Goal: Transaction & Acquisition: Purchase product/service

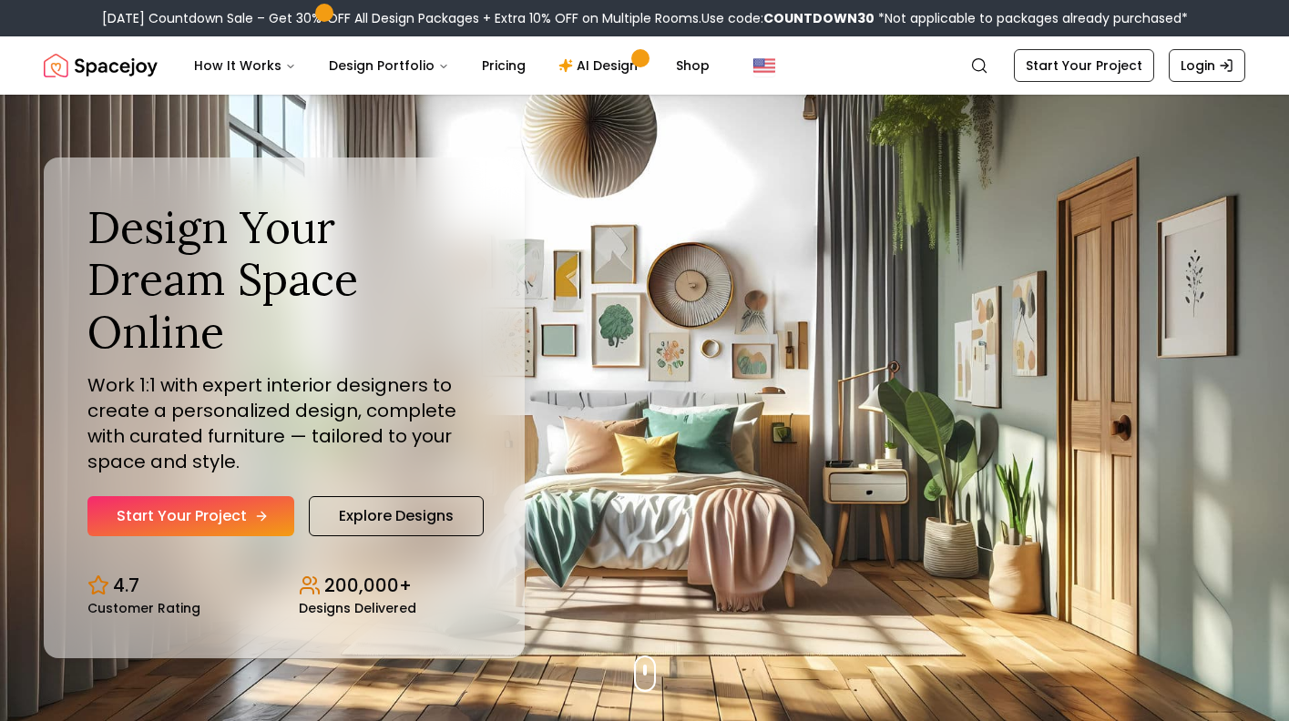
click at [147, 529] on link "Start Your Project" at bounding box center [190, 516] width 207 height 40
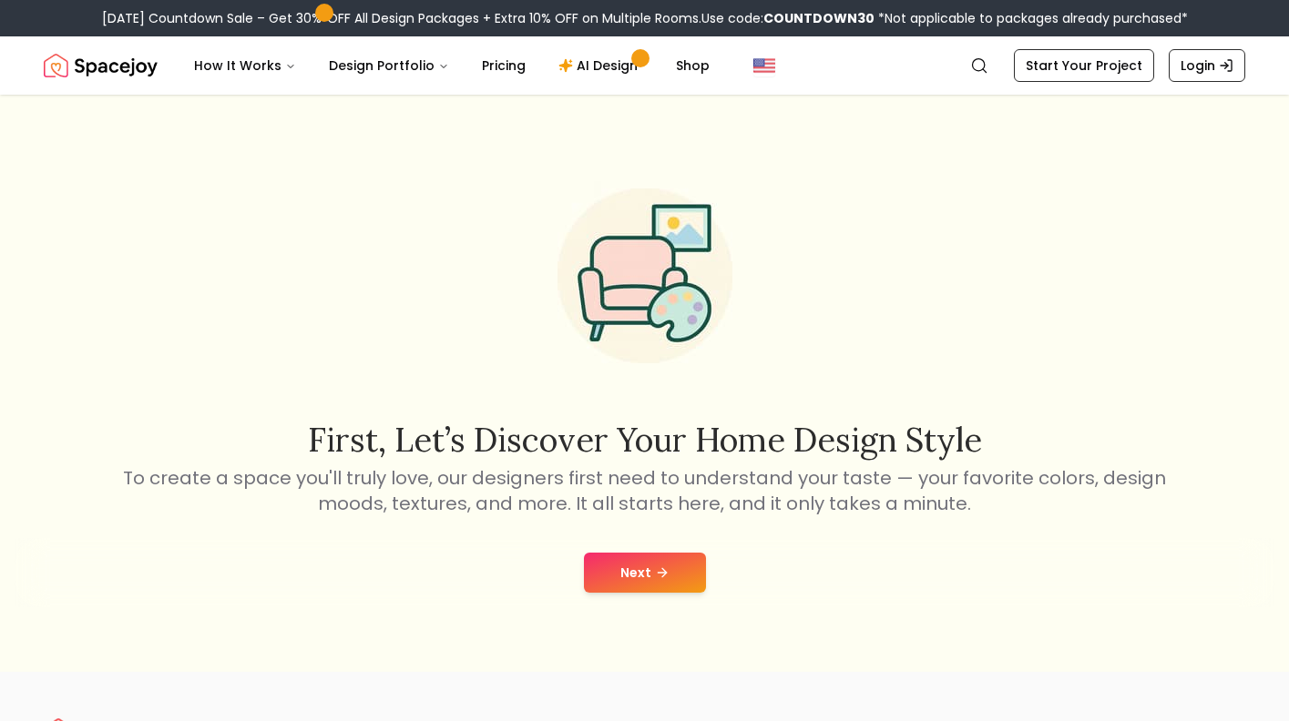
click at [624, 547] on div "Next" at bounding box center [645, 572] width 1260 height 69
click at [617, 565] on button "Next" at bounding box center [645, 573] width 122 height 40
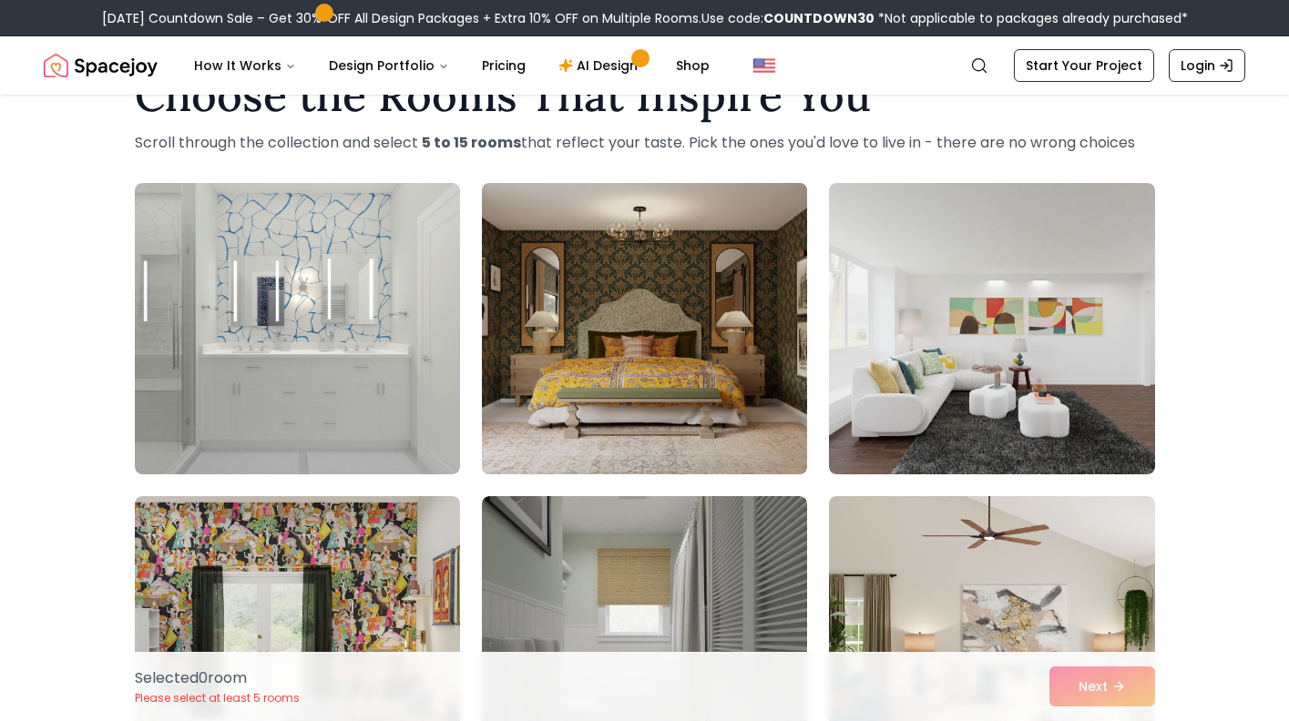
scroll to position [36, 0]
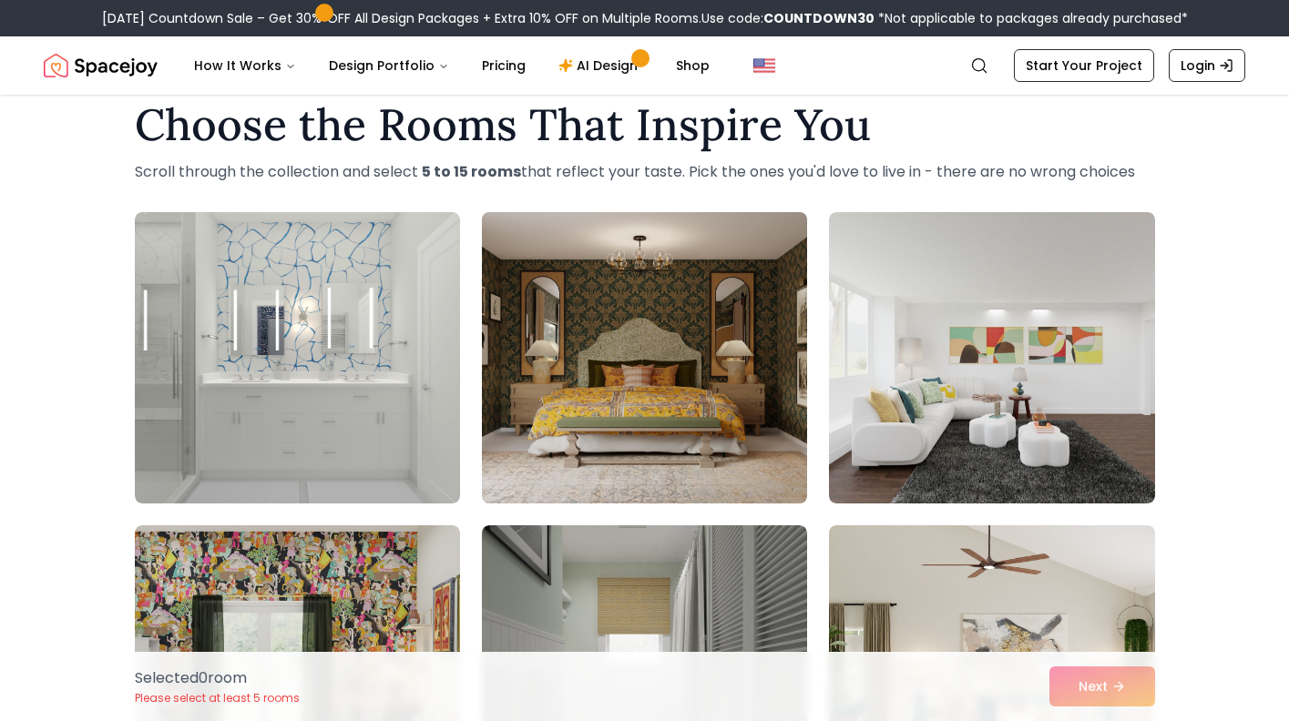
click at [660, 403] on img at bounding box center [645, 358] width 342 height 306
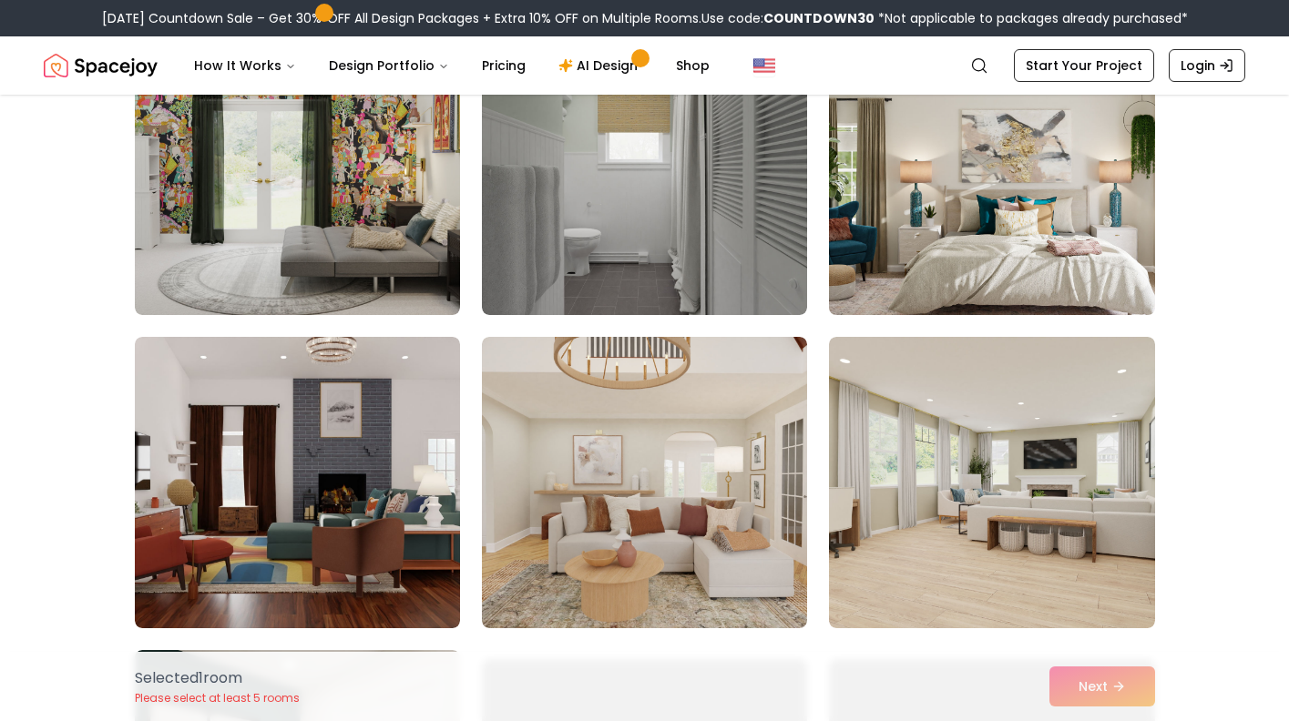
scroll to position [543, 0]
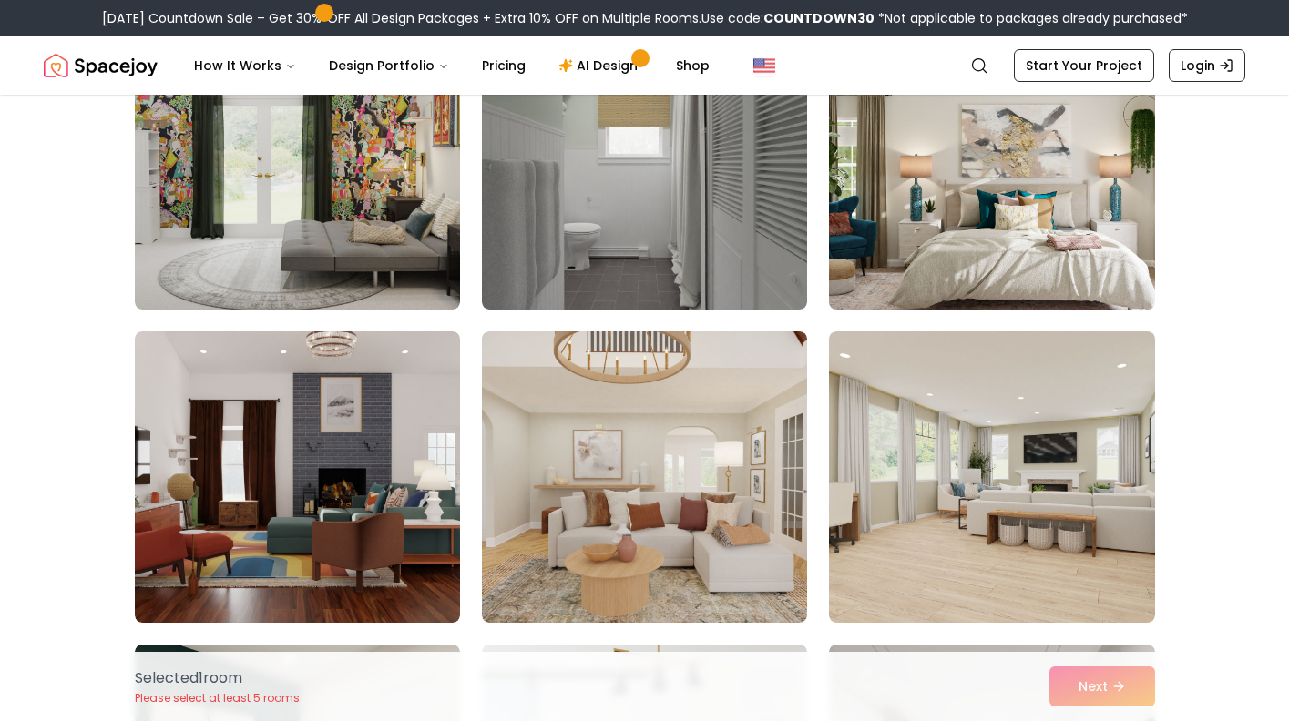
click at [935, 284] on img at bounding box center [992, 164] width 342 height 306
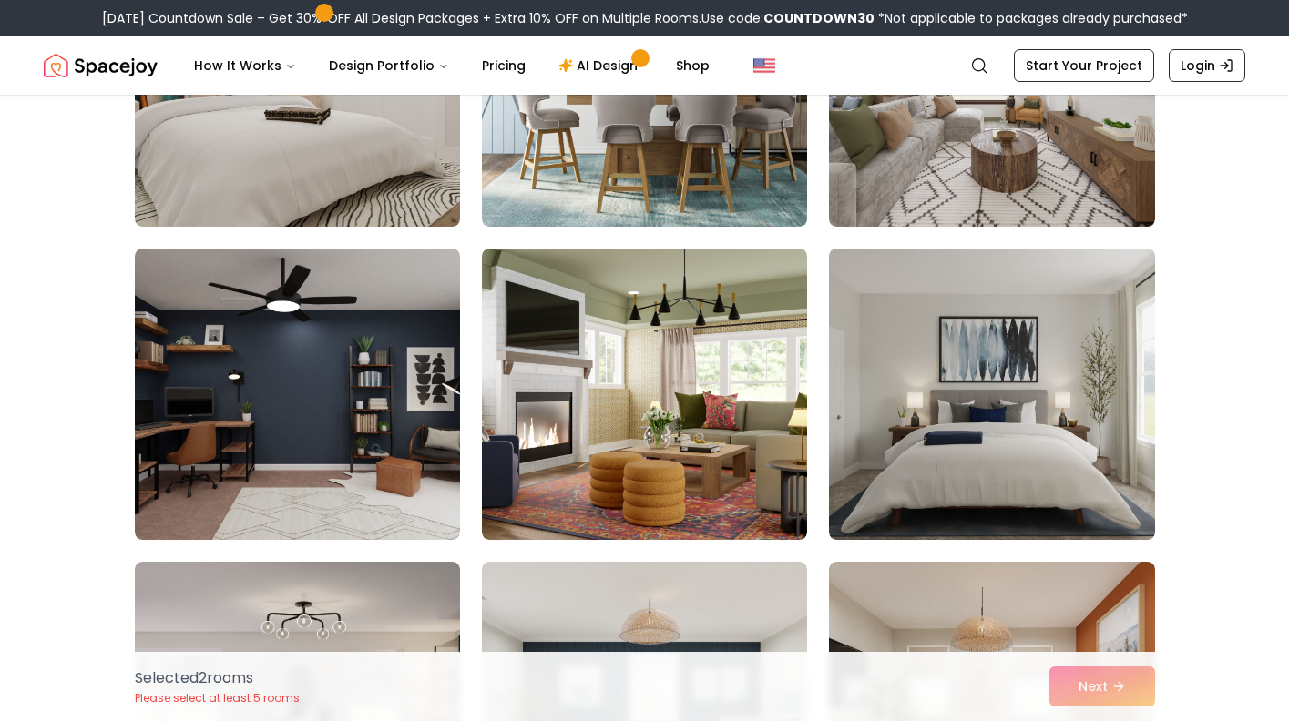
scroll to position [1253, 0]
click at [719, 494] on img at bounding box center [644, 393] width 325 height 291
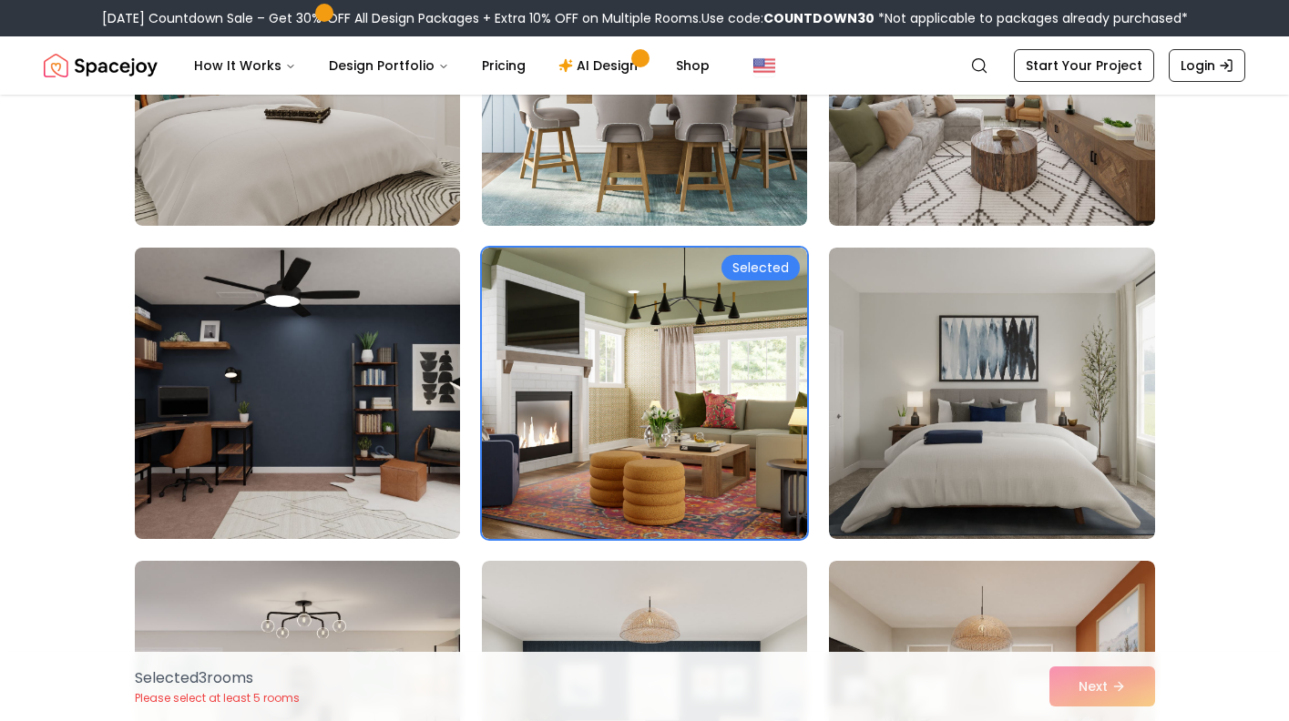
click at [398, 476] on img at bounding box center [298, 393] width 342 height 306
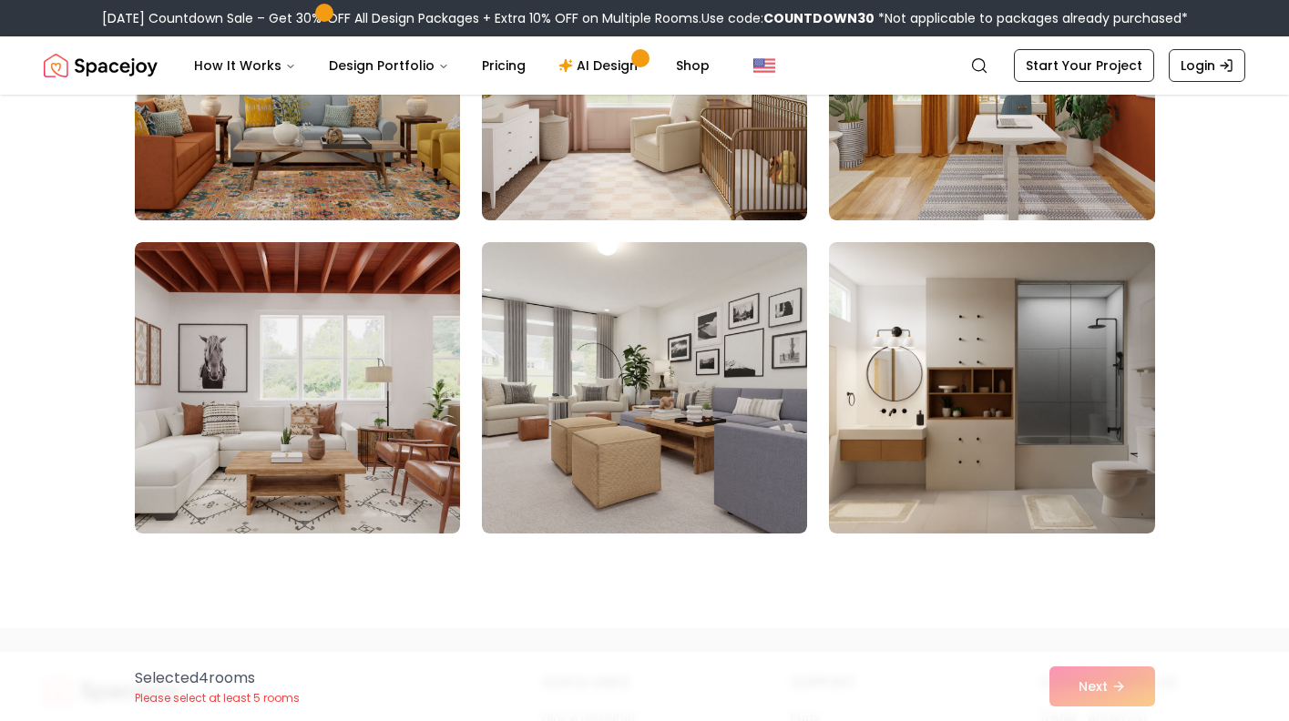
scroll to position [3046, 0]
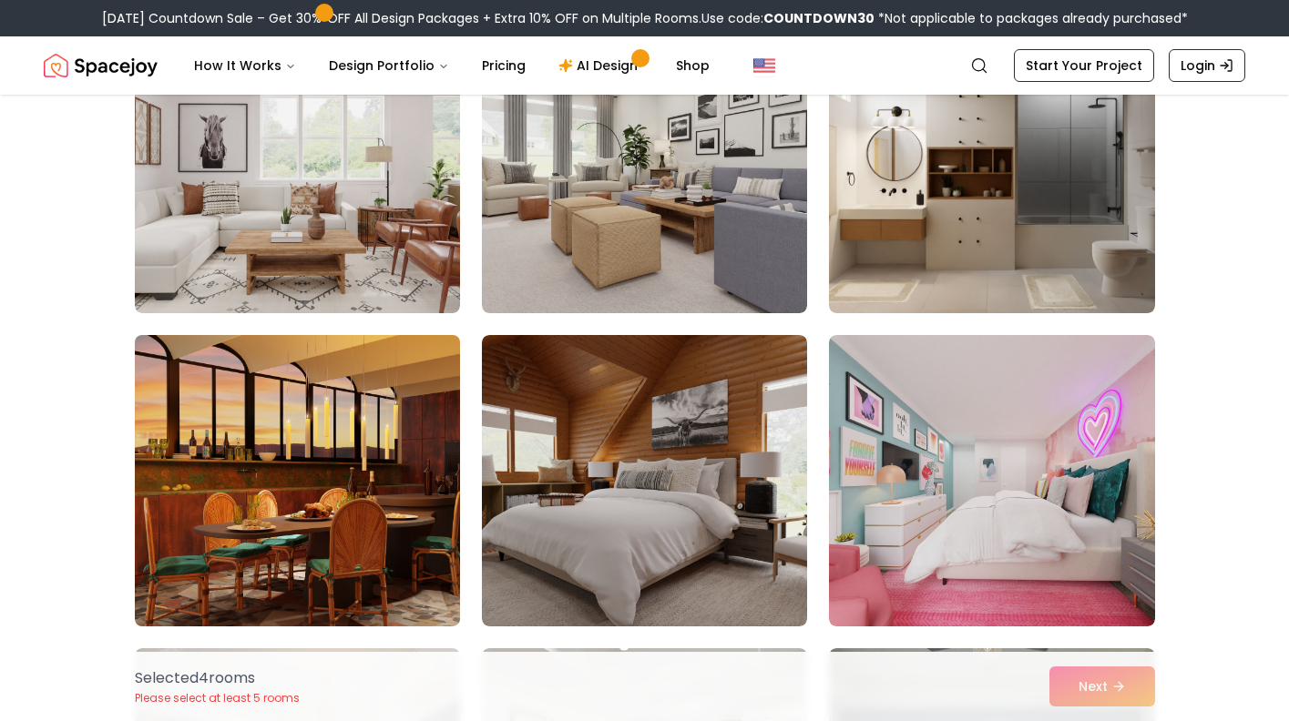
click at [223, 472] on img at bounding box center [298, 481] width 342 height 306
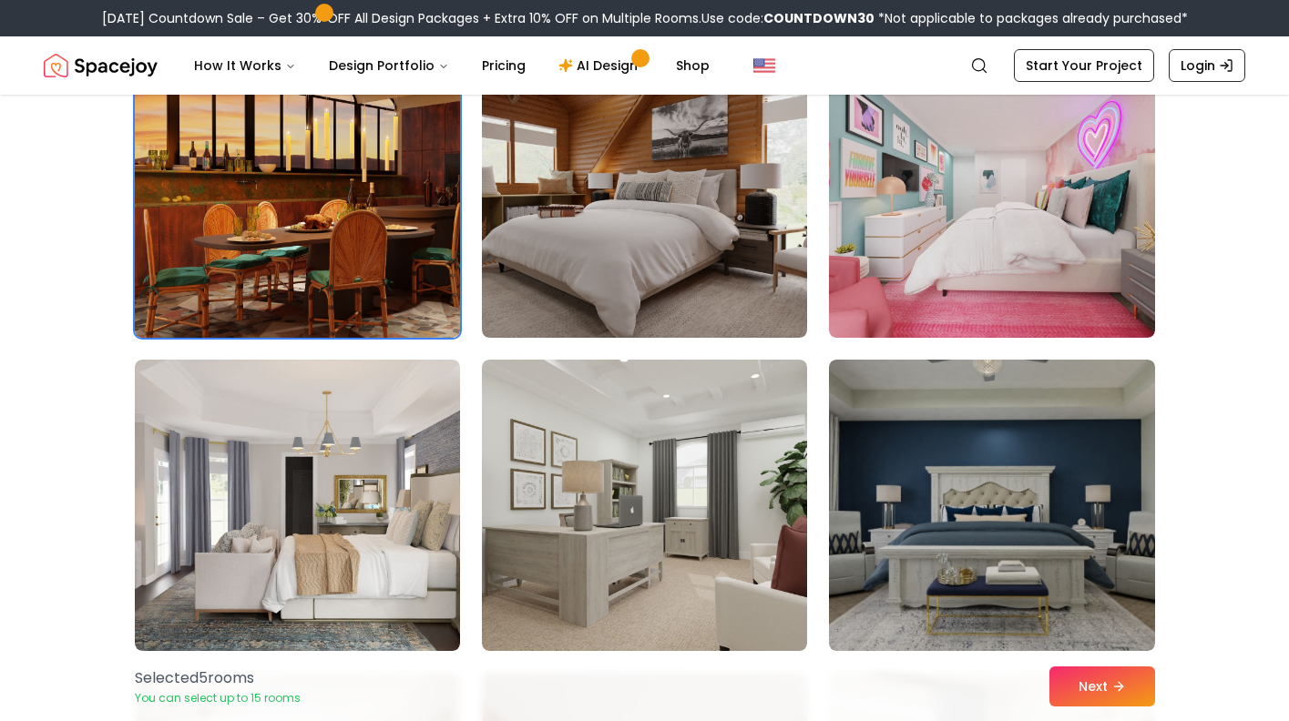
scroll to position [3453, 0]
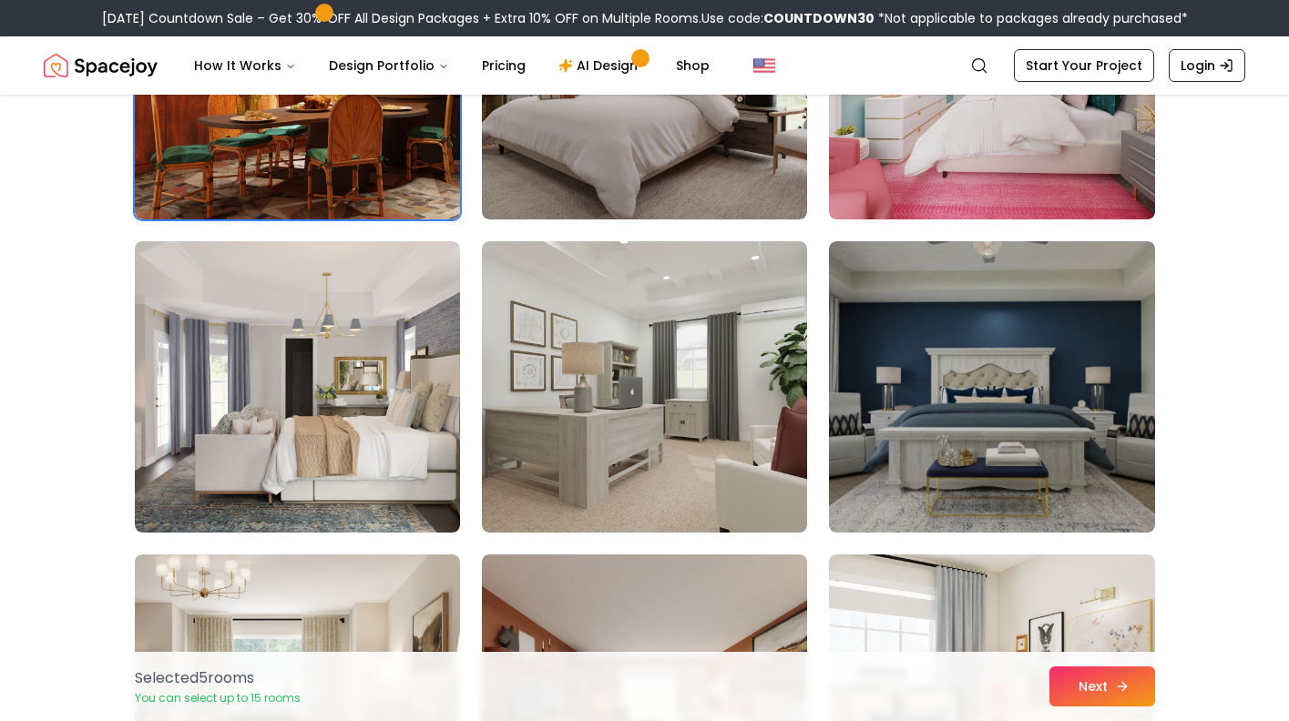
click at [1102, 671] on button "Next" at bounding box center [1102, 687] width 106 height 40
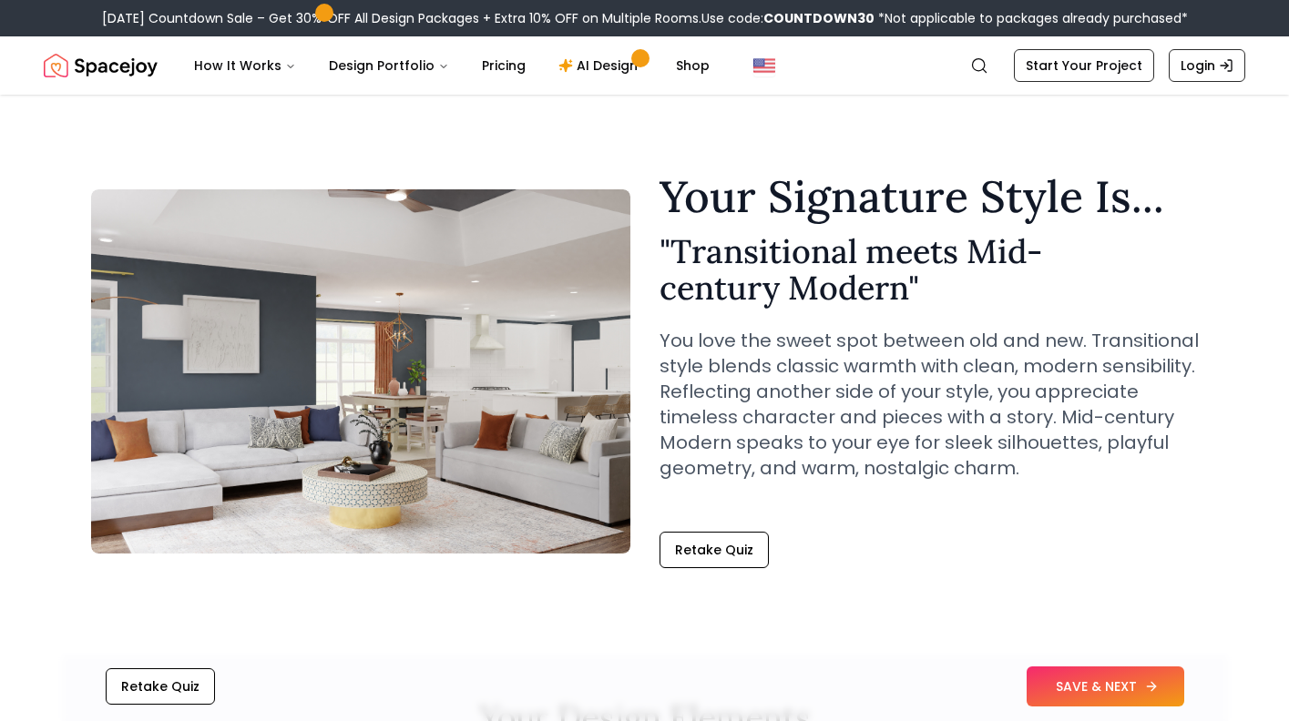
click at [1090, 690] on button "SAVE & NEXT" at bounding box center [1105, 687] width 158 height 40
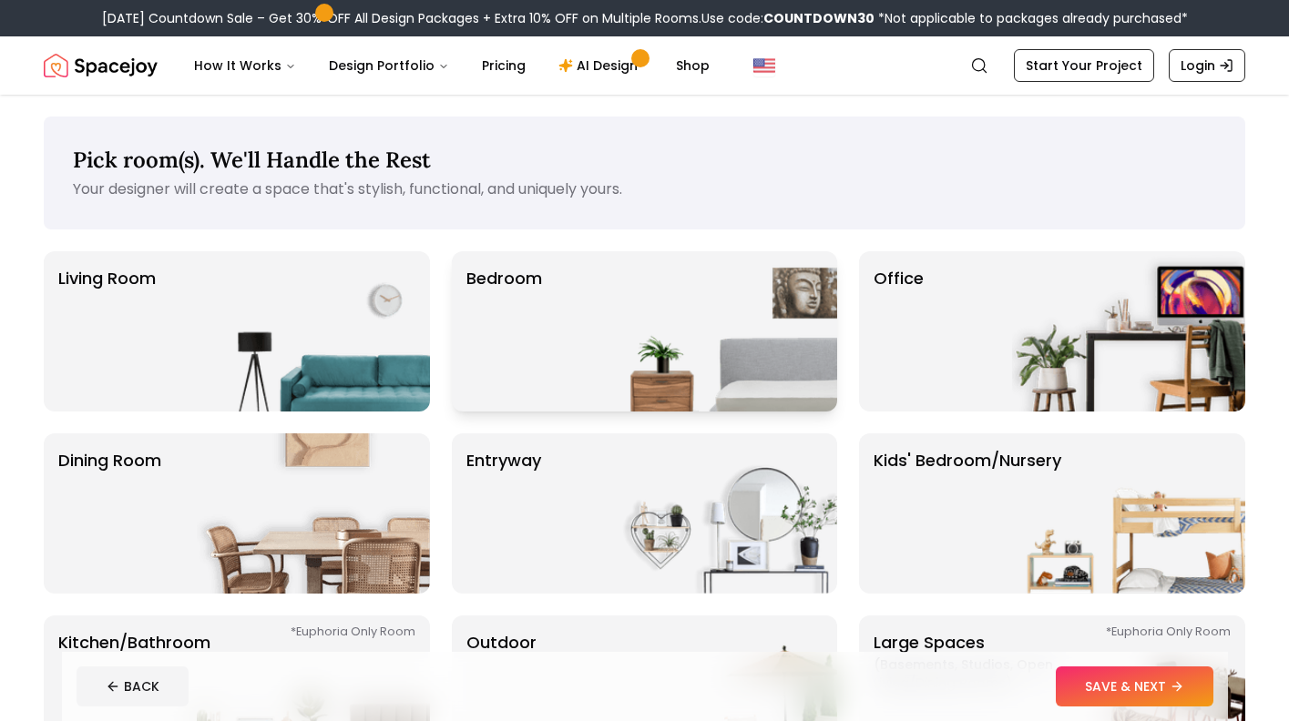
click at [709, 361] on img at bounding box center [720, 331] width 233 height 160
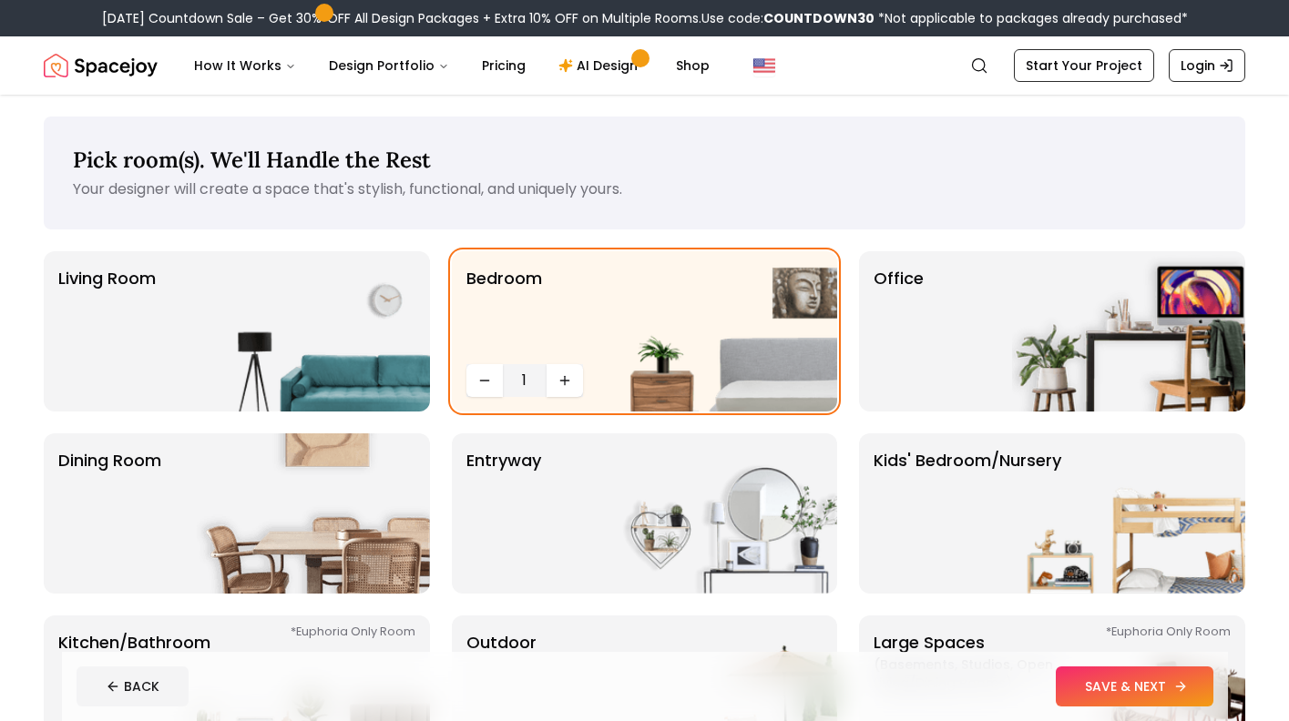
click at [1112, 681] on button "SAVE & NEXT" at bounding box center [1135, 687] width 158 height 40
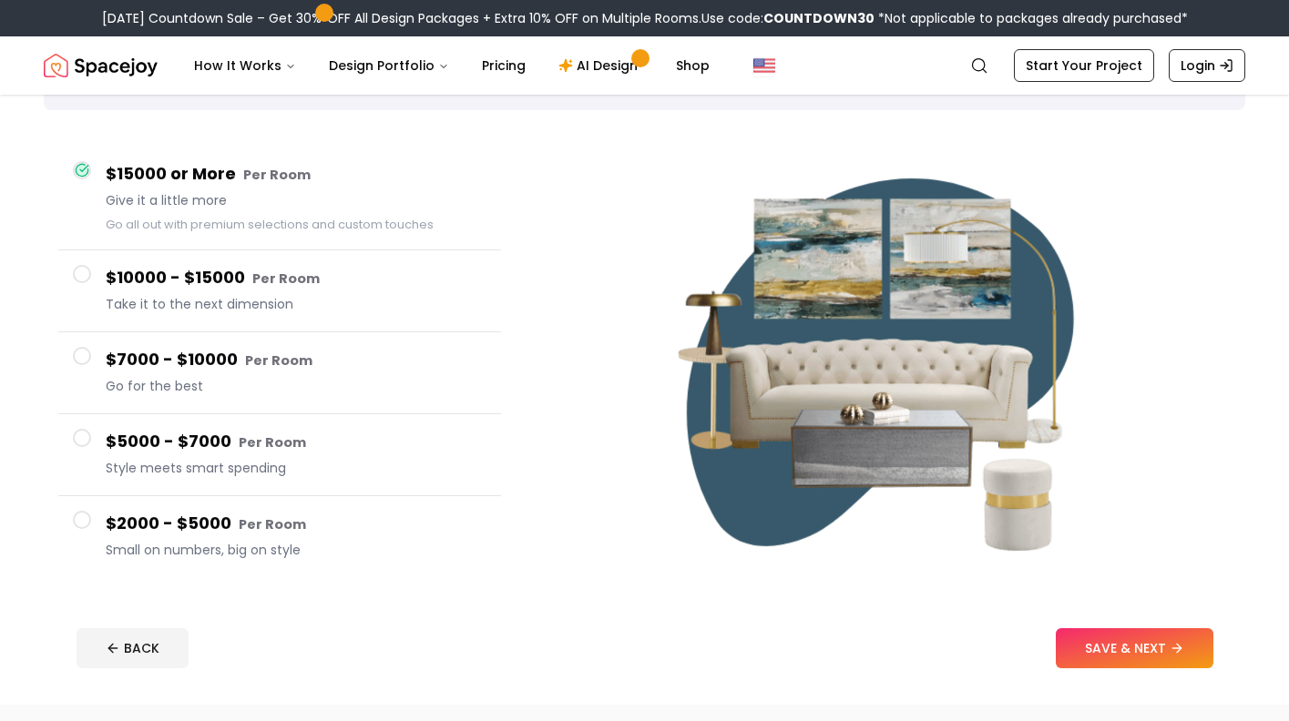
scroll to position [140, 0]
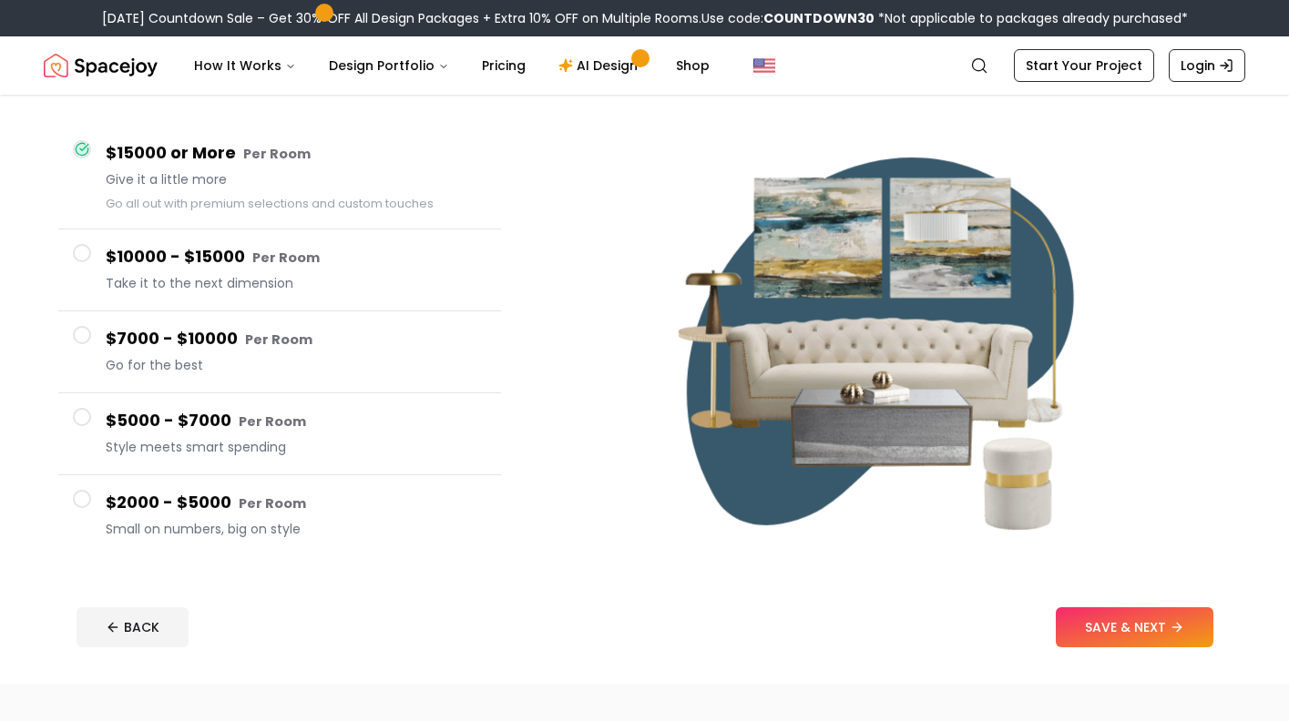
click at [444, 448] on span "Style meets smart spending" at bounding box center [296, 447] width 381 height 18
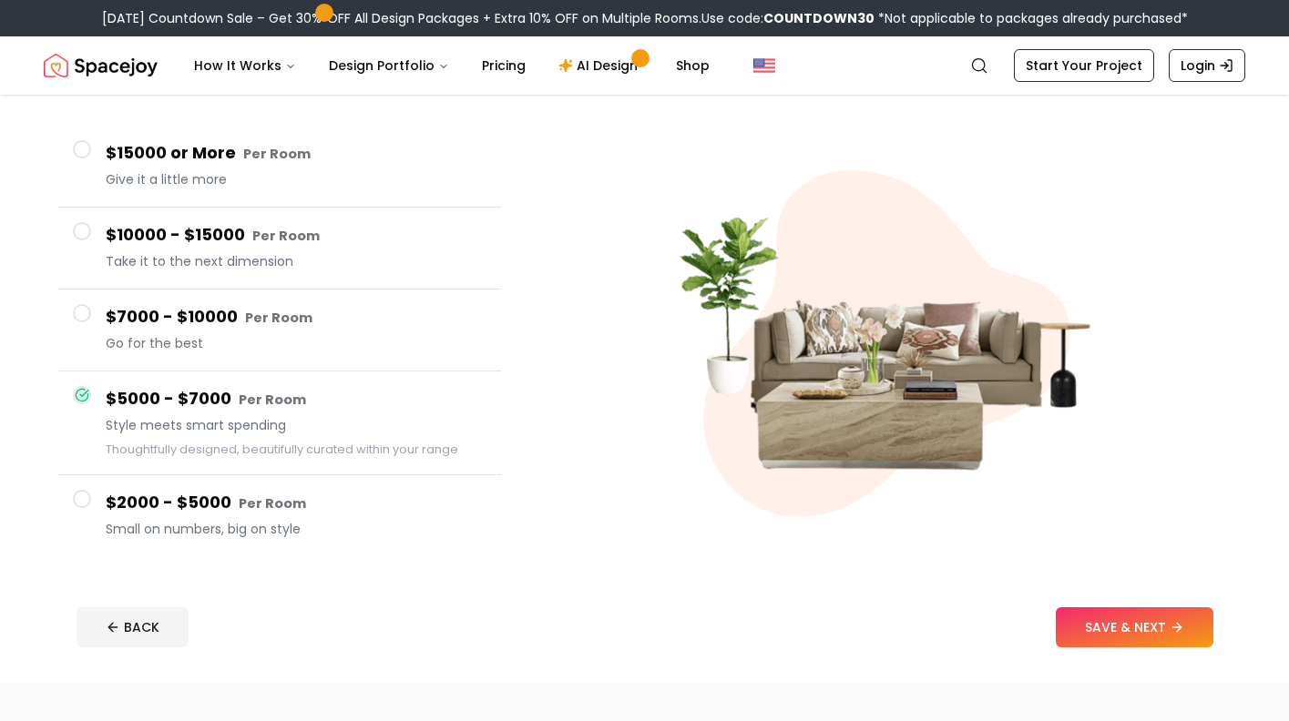
click at [400, 508] on h4 "$2000 - $5000 Per Room" at bounding box center [296, 503] width 381 height 26
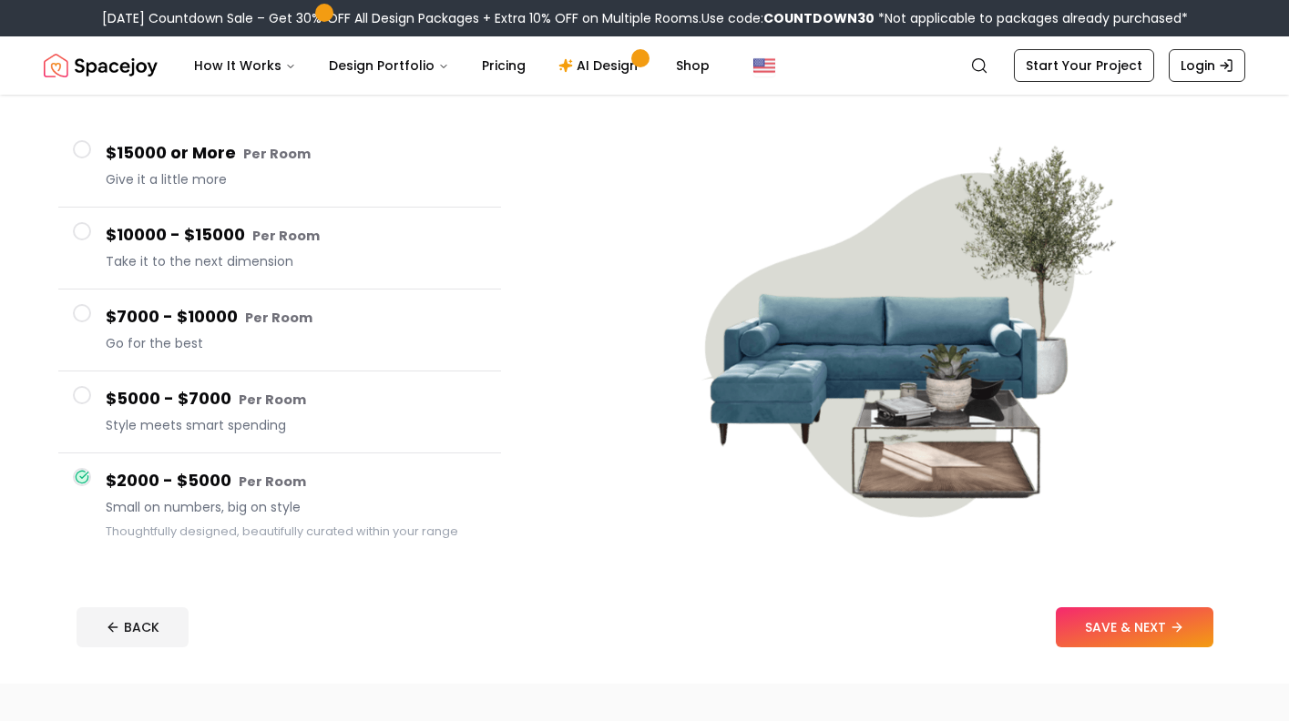
click at [415, 383] on button "$5000 - $7000 Per Room Style meets smart spending" at bounding box center [279, 413] width 443 height 82
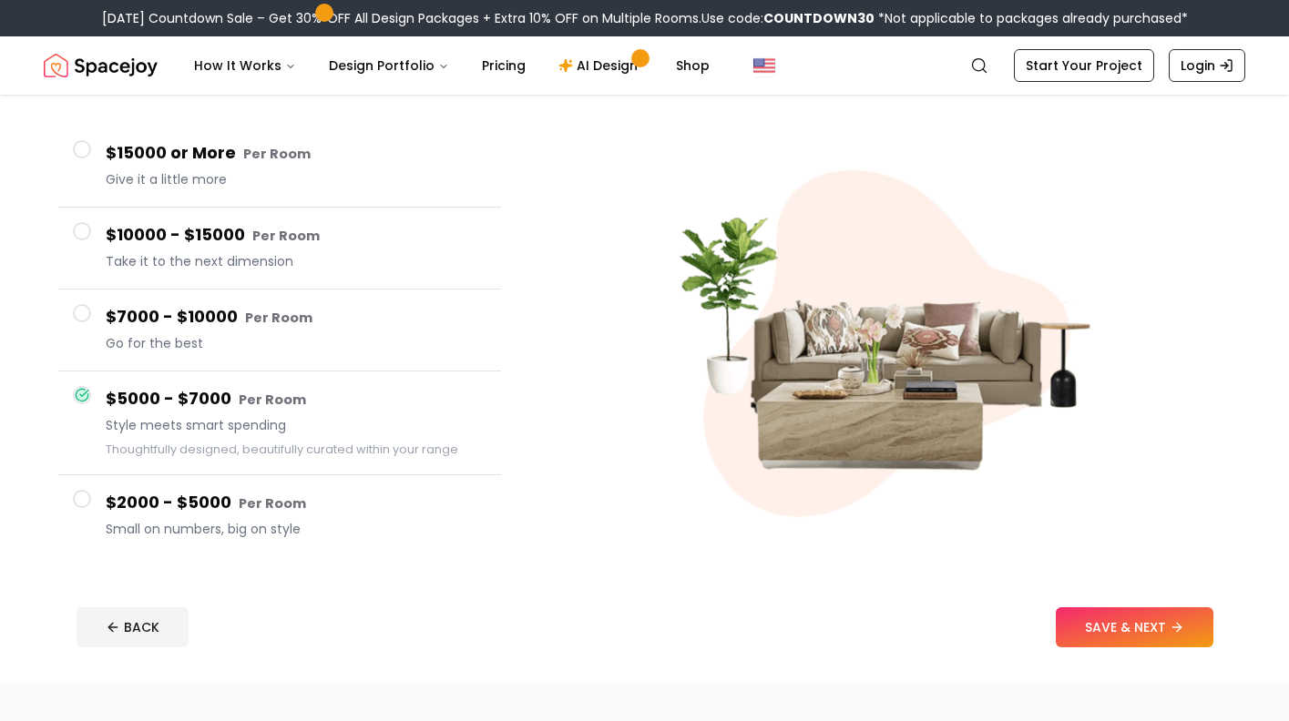
click at [416, 344] on span "Go for the best" at bounding box center [296, 343] width 381 height 18
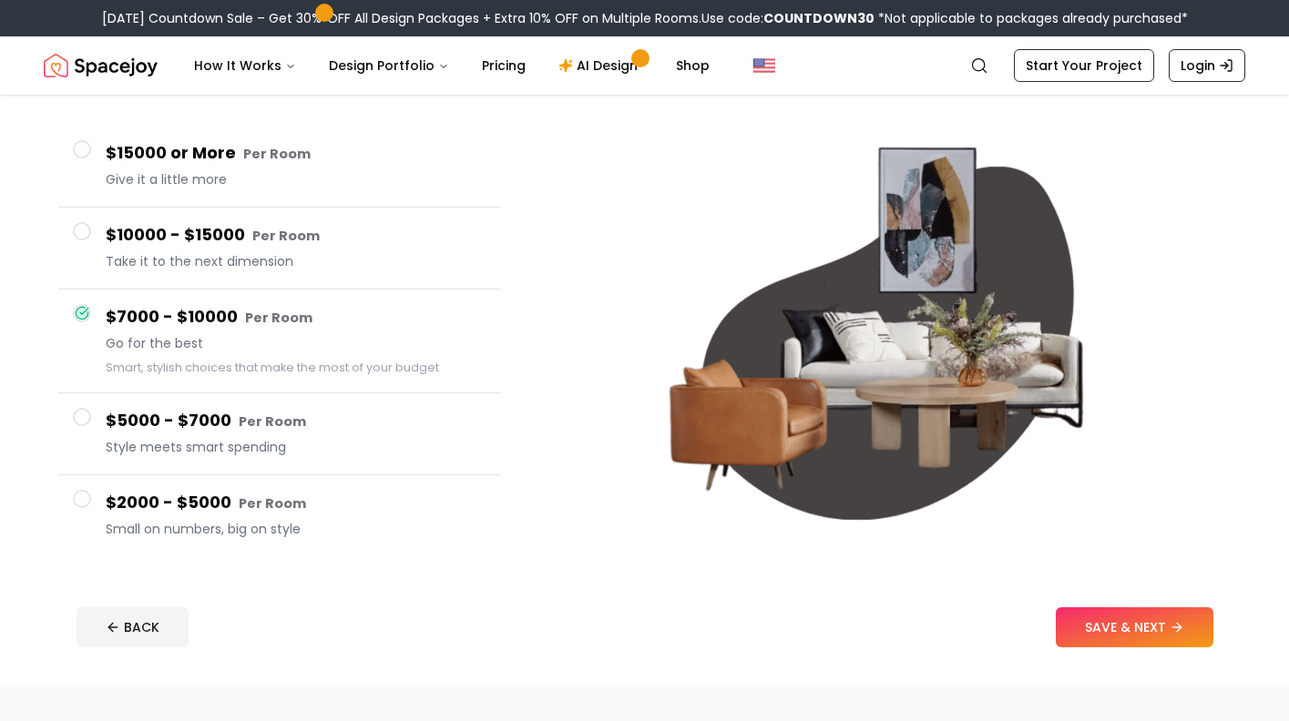
click at [379, 428] on h4 "$5000 - $7000 Per Room" at bounding box center [296, 421] width 381 height 26
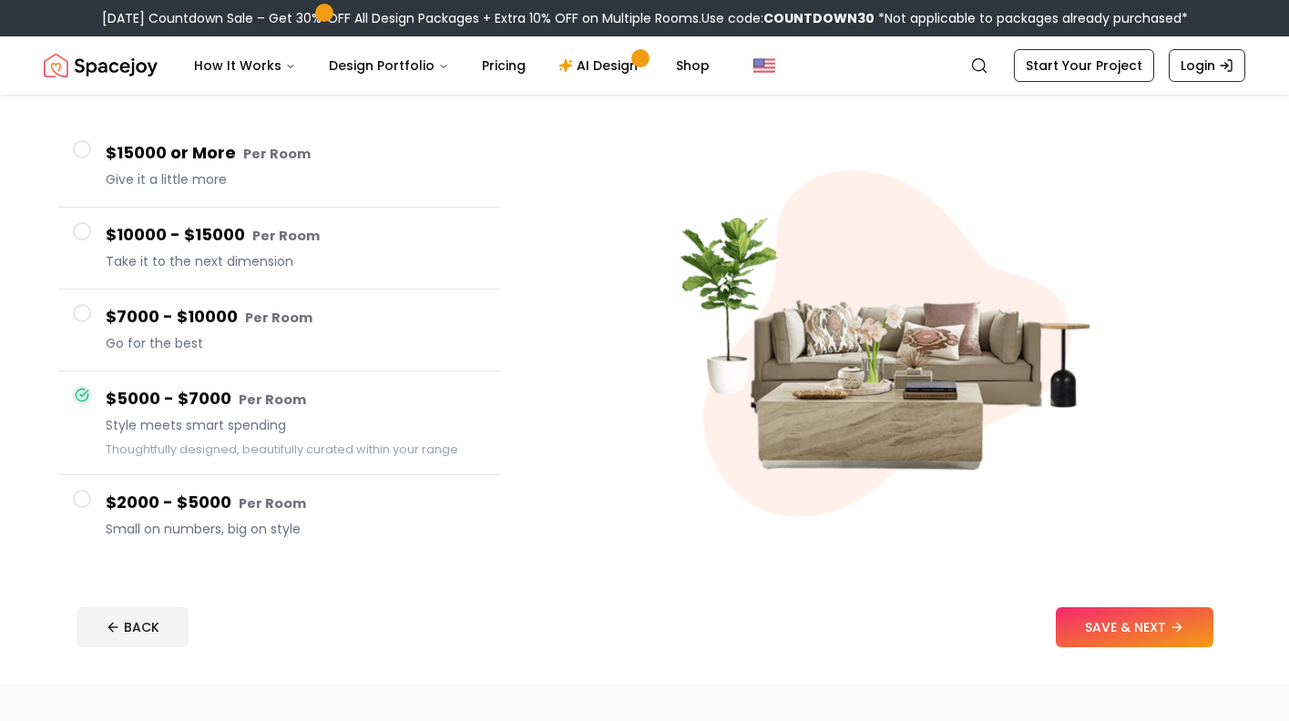
click at [1089, 602] on footer "BACK SAVE & NEXT" at bounding box center [645, 627] width 1166 height 69
click at [1096, 625] on button "SAVE & NEXT" at bounding box center [1135, 627] width 158 height 40
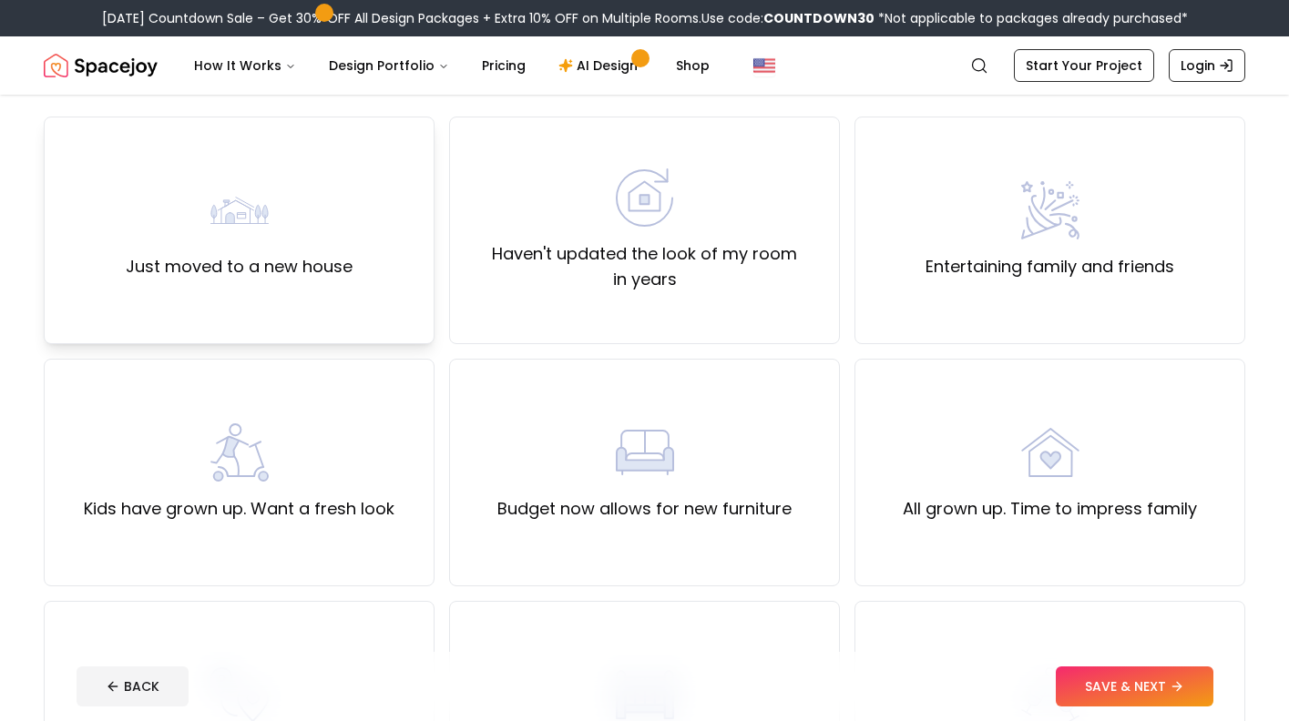
scroll to position [138, 0]
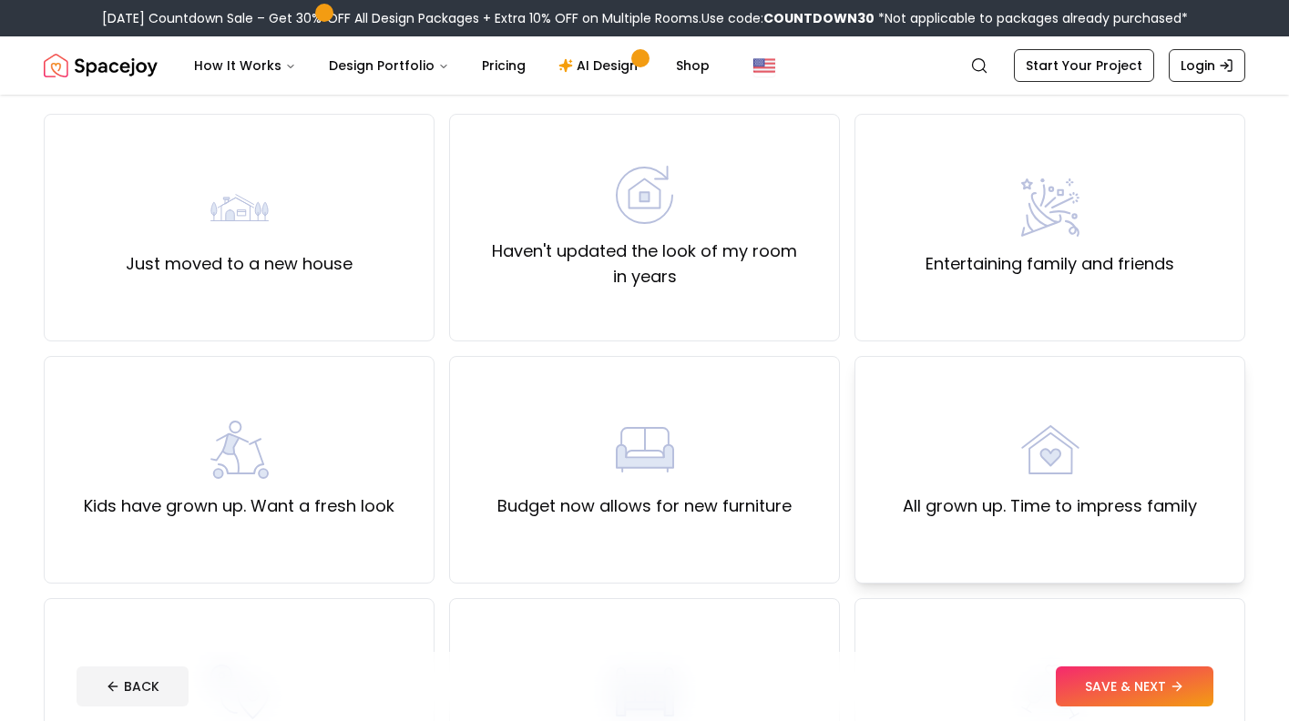
click at [957, 413] on div "All grown up. Time to impress family" at bounding box center [1049, 470] width 391 height 228
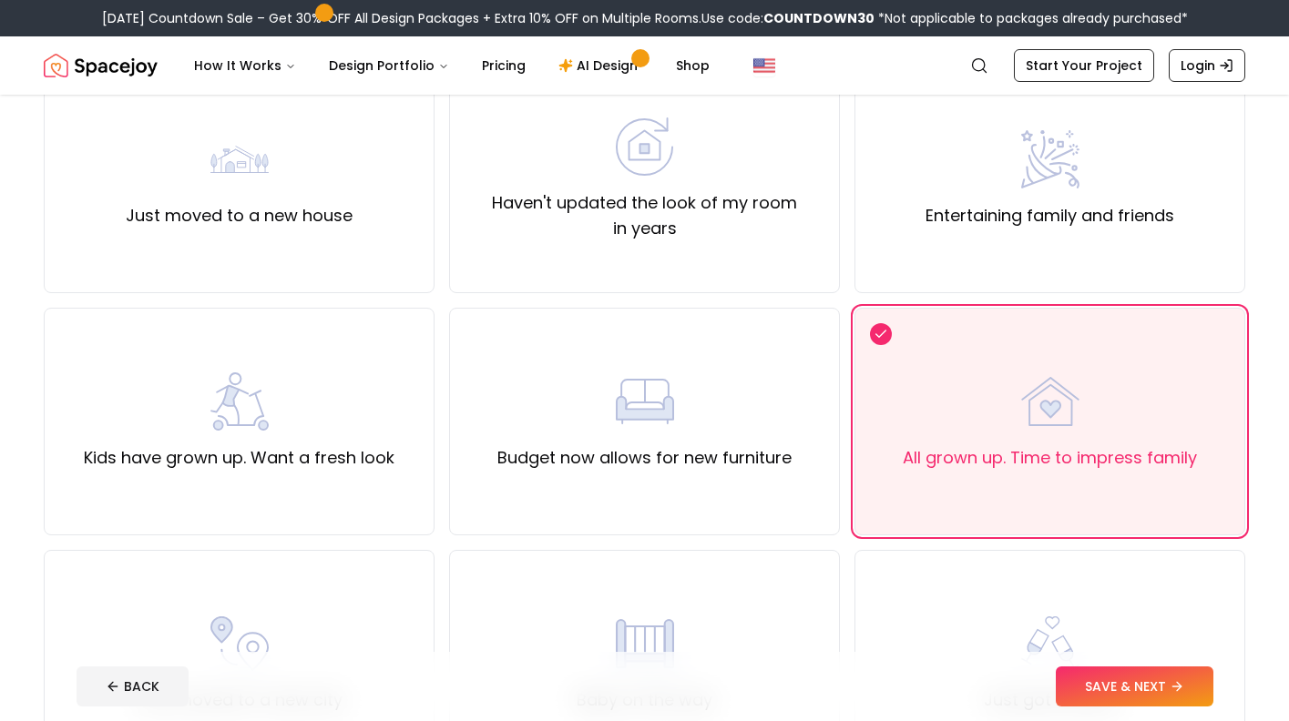
scroll to position [188, 0]
click at [970, 413] on div "All grown up. Time to impress family" at bounding box center [1050, 420] width 294 height 98
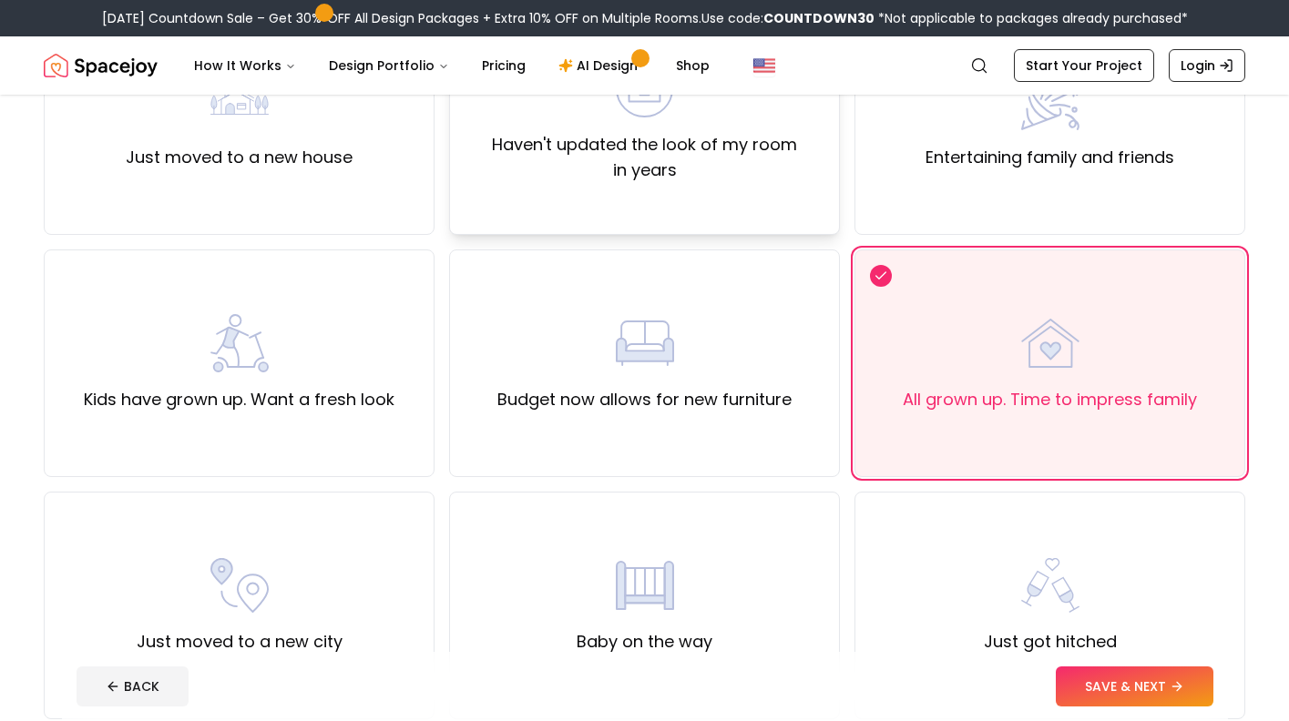
click at [726, 225] on div "Haven't updated the look of my room in years" at bounding box center [644, 121] width 391 height 228
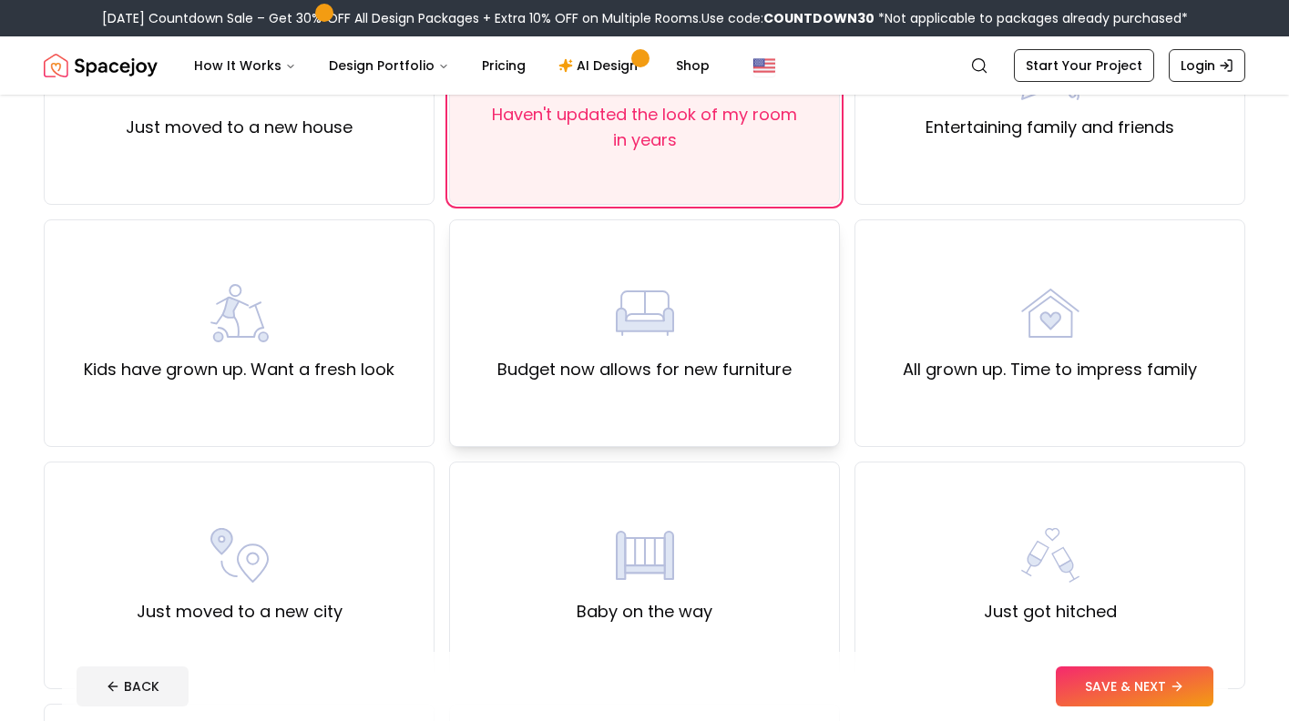
scroll to position [277, 0]
click at [1141, 685] on button "SAVE & NEXT" at bounding box center [1135, 687] width 158 height 40
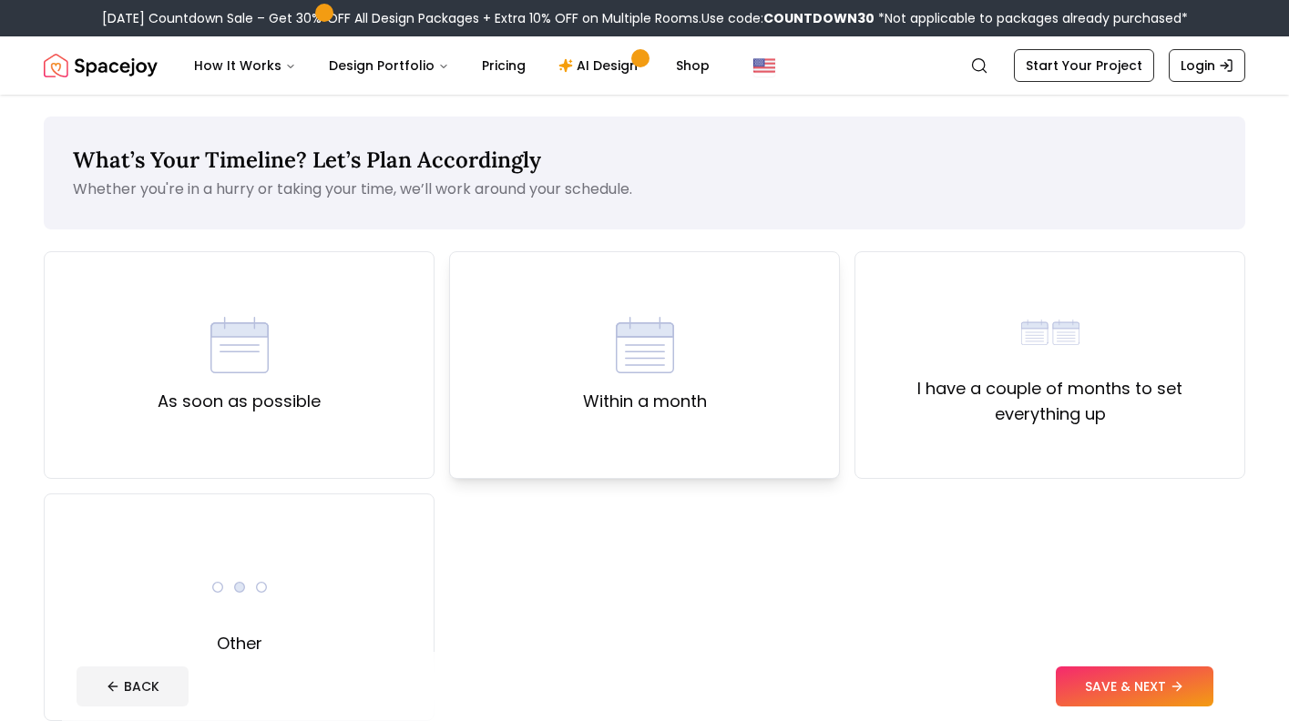
click at [559, 467] on div "Within a month" at bounding box center [644, 365] width 391 height 228
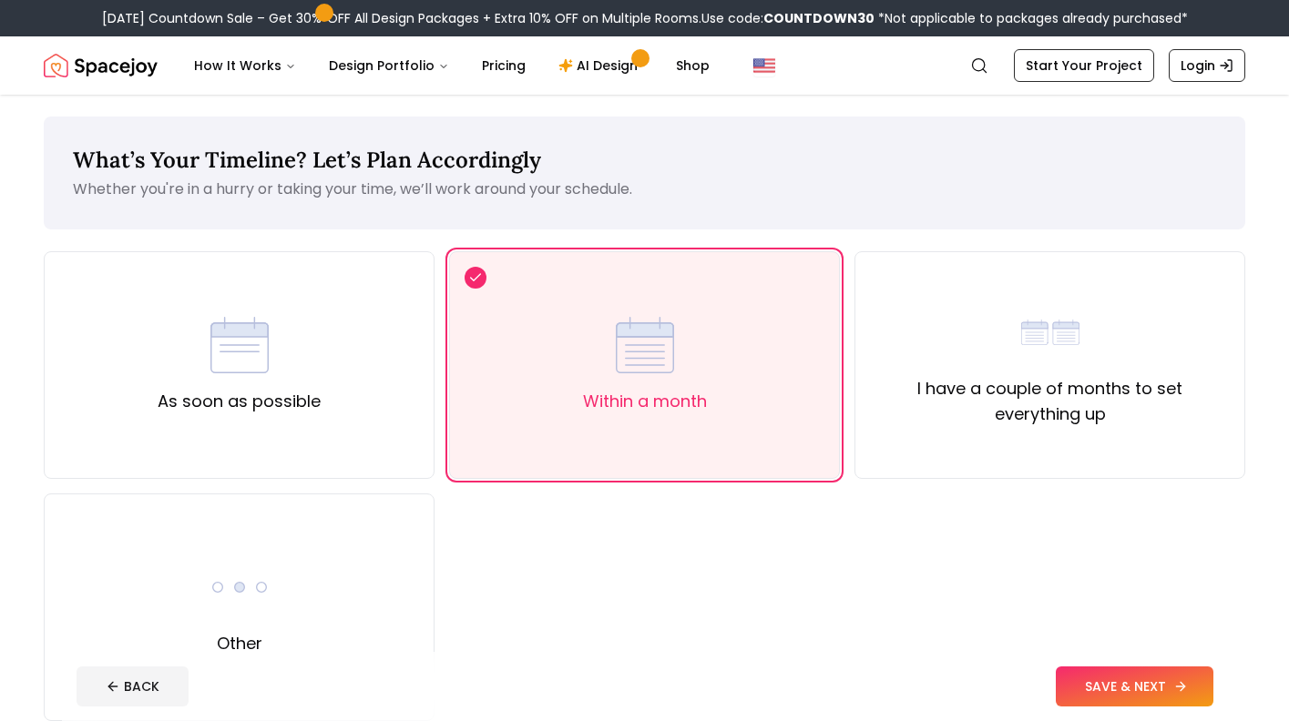
click at [1089, 682] on button "SAVE & NEXT" at bounding box center [1135, 687] width 158 height 40
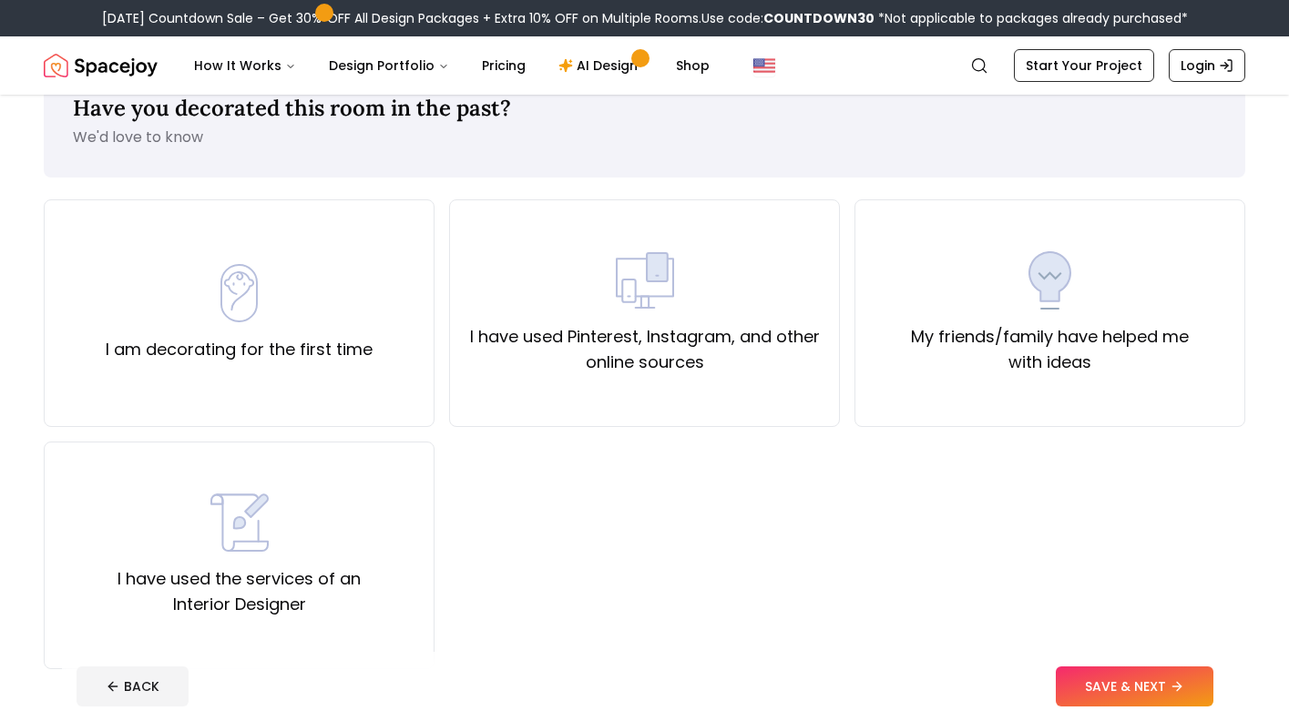
scroll to position [53, 0]
click at [402, 381] on div "I am decorating for the first time" at bounding box center [239, 313] width 391 height 228
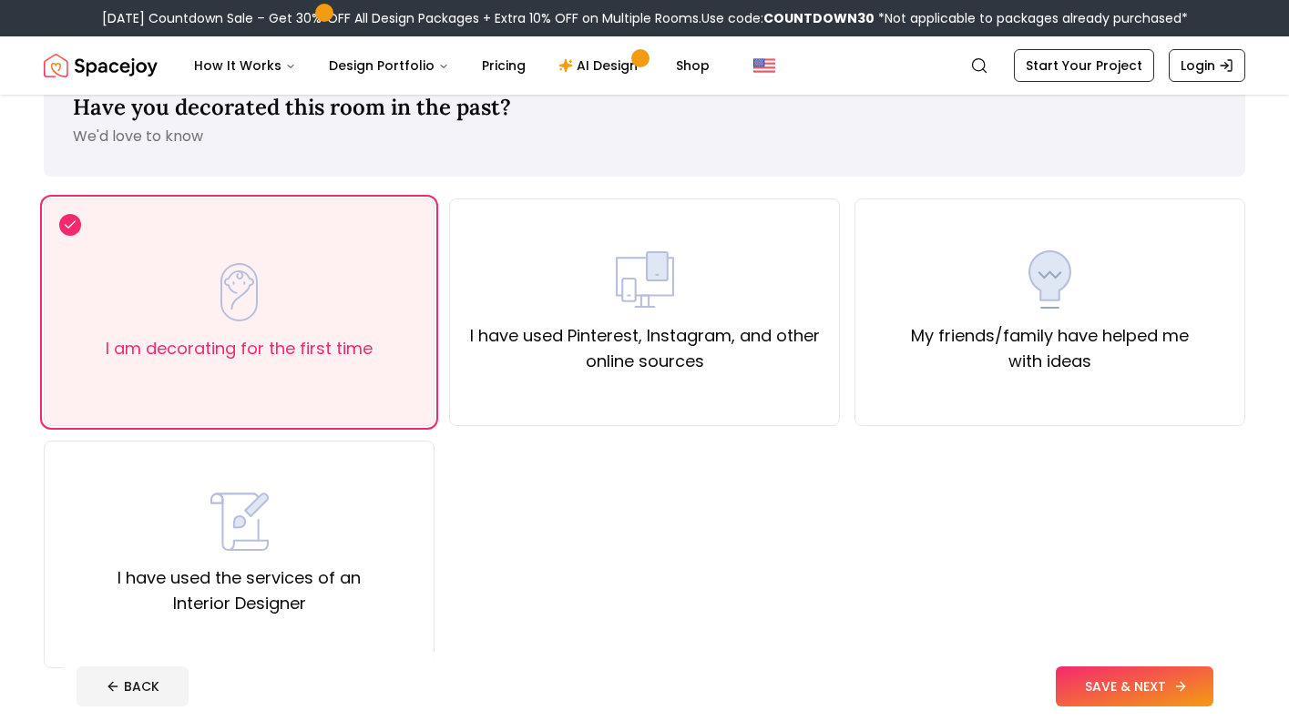
click at [1121, 704] on button "SAVE & NEXT" at bounding box center [1135, 687] width 158 height 40
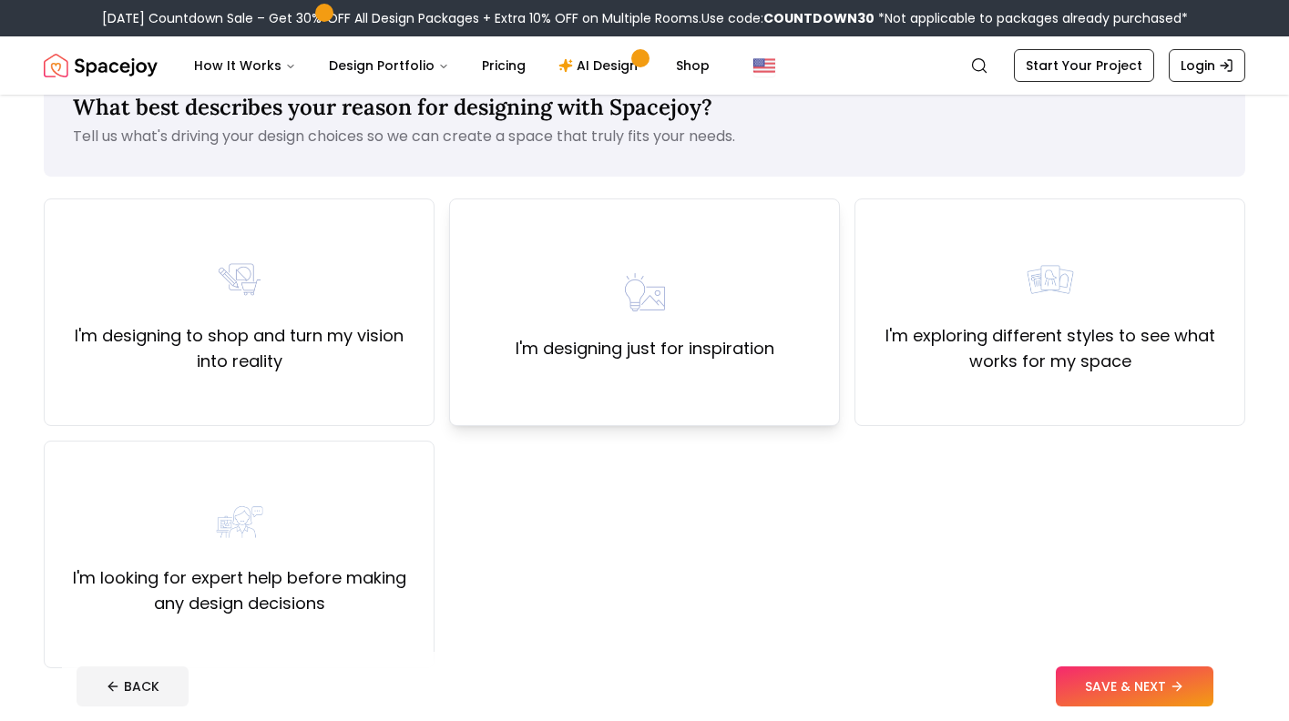
click at [522, 382] on div "I'm designing just for inspiration" at bounding box center [644, 313] width 391 height 228
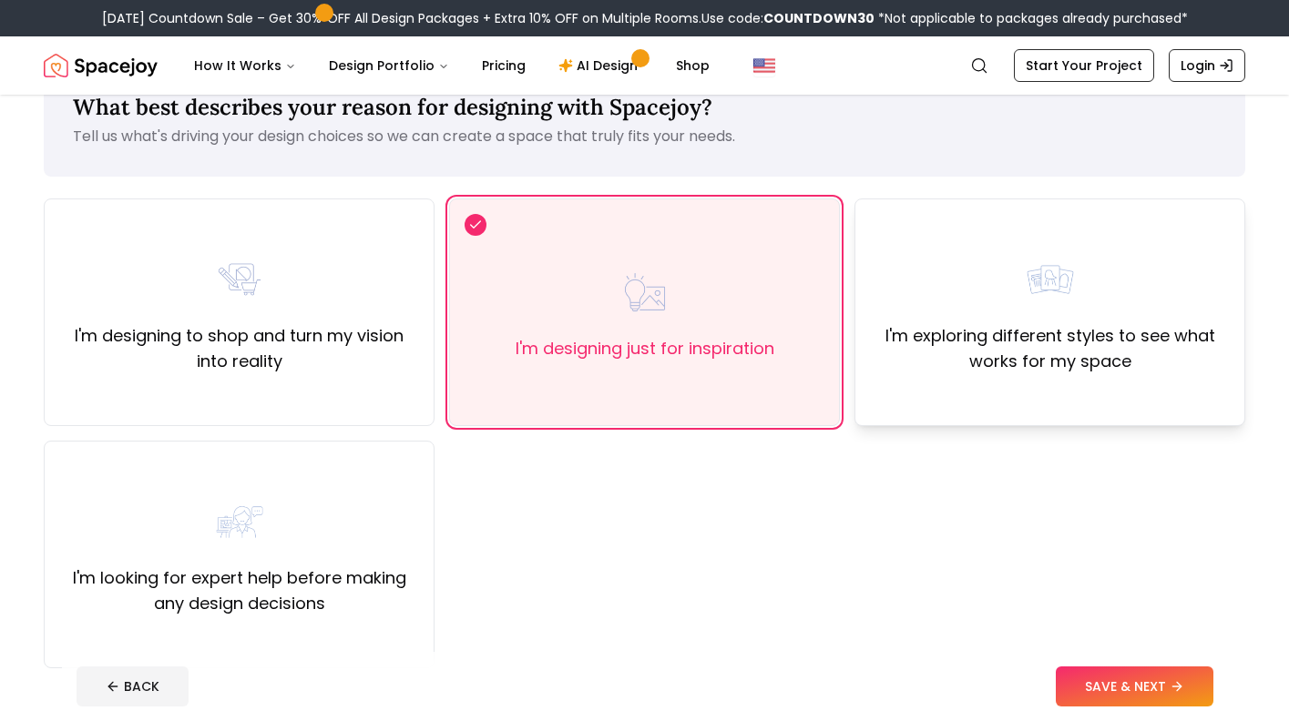
click at [1013, 392] on div "I'm exploring different styles to see what works for my space" at bounding box center [1049, 313] width 391 height 228
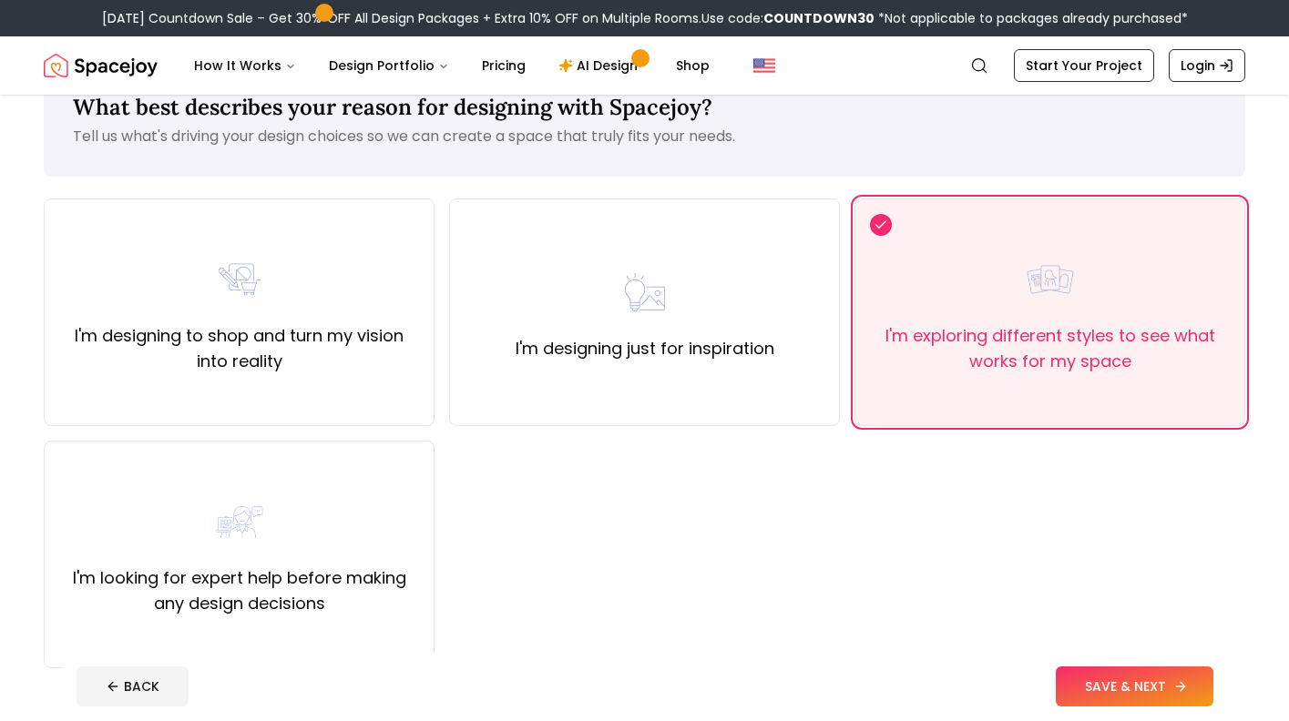
click at [1115, 692] on button "SAVE & NEXT" at bounding box center [1135, 687] width 158 height 40
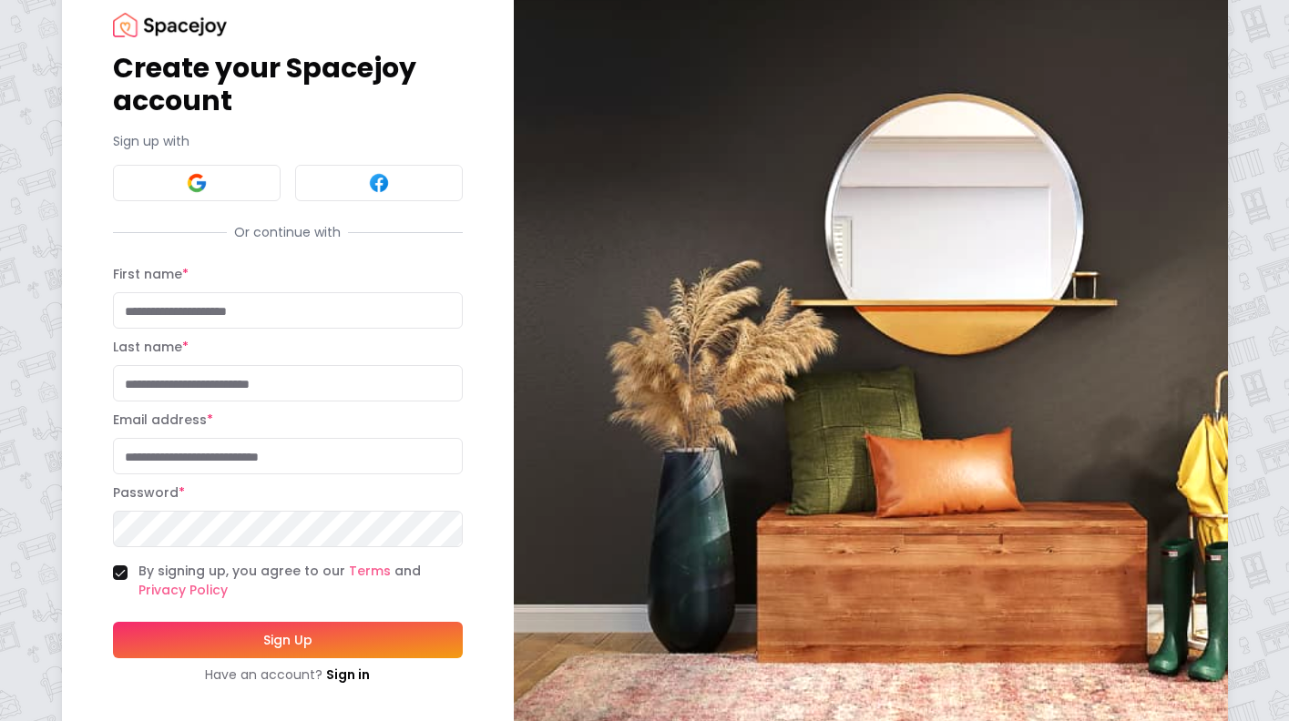
scroll to position [81, 0]
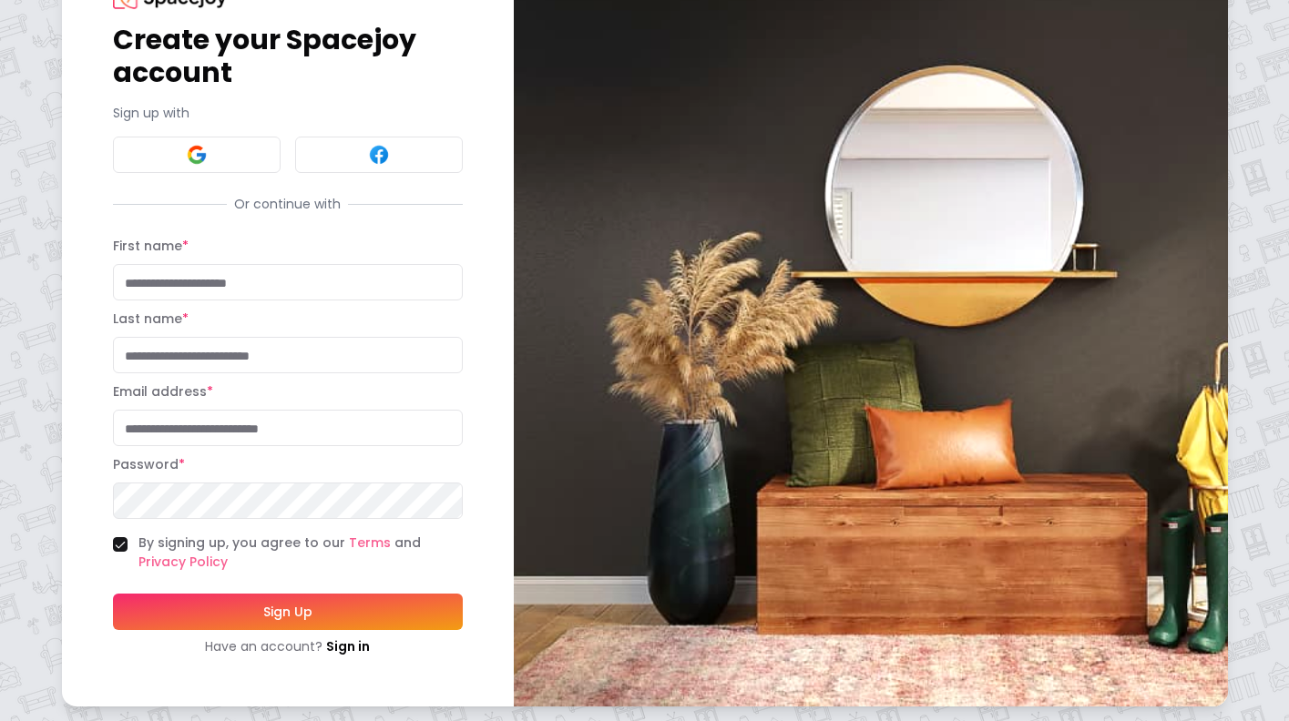
click at [128, 546] on div "By signing up, you agree to our Terms and Privacy Policy" at bounding box center [288, 553] width 350 height 38
click at [122, 546] on button "By signing up, you agree to our Terms and Privacy Policy" at bounding box center [120, 544] width 15 height 15
click at [218, 287] on input "First name *" at bounding box center [288, 282] width 350 height 36
type input "******"
type input "********"
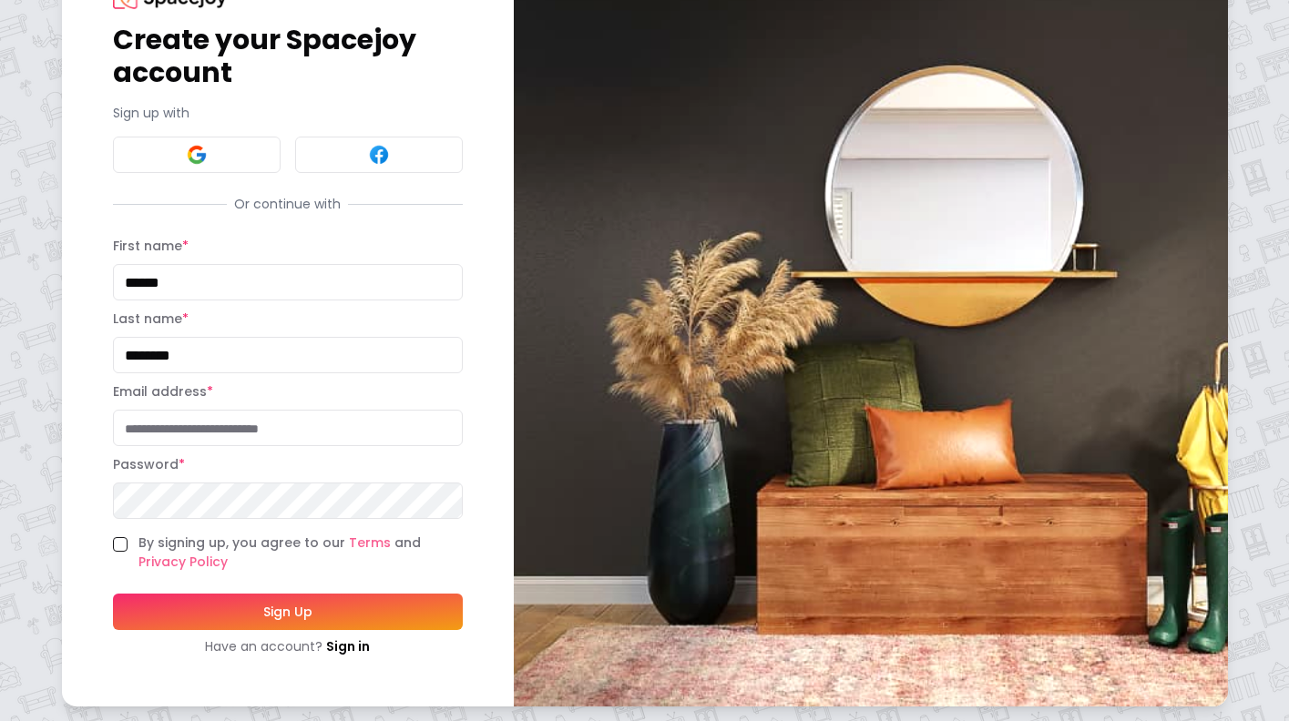
type input "**********"
click at [126, 545] on button "By signing up, you agree to our Terms and Privacy Policy" at bounding box center [120, 544] width 15 height 15
click at [146, 597] on button "Sign Up" at bounding box center [288, 612] width 350 height 36
